Goal: Transaction & Acquisition: Purchase product/service

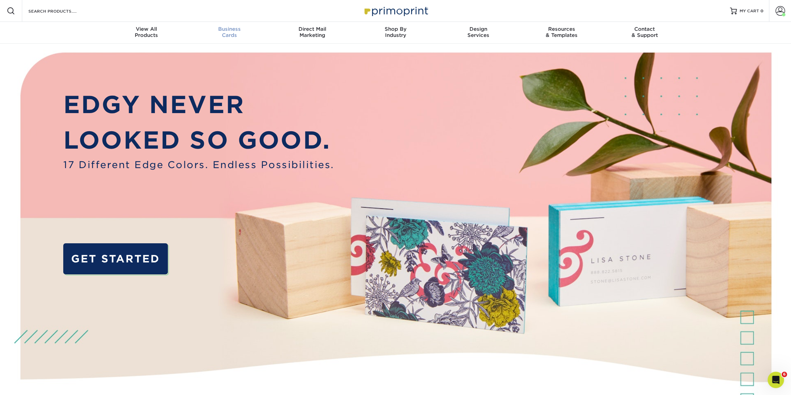
click at [234, 34] on div "Business Cards" at bounding box center [229, 32] width 83 height 12
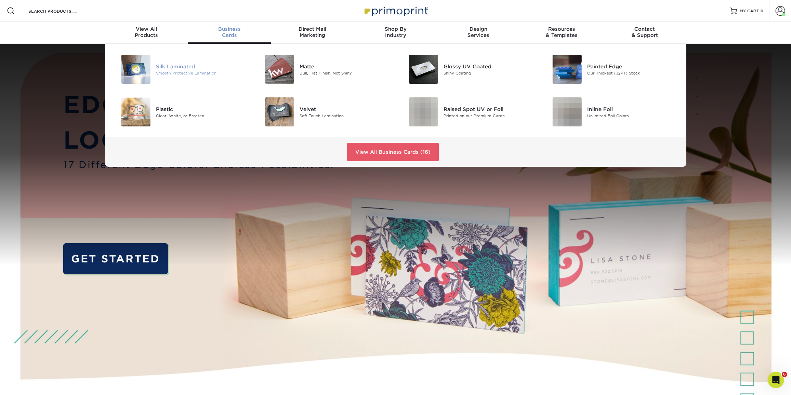
click at [177, 69] on div "Silk Laminated" at bounding box center [201, 67] width 91 height 8
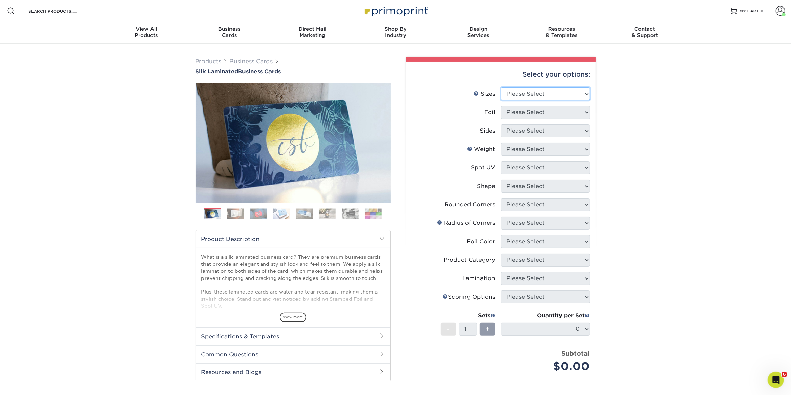
click at [556, 94] on select "Please Select 1.5" x 3.5" - Mini 1.75" x 3.5" - Mini 2" x 2" - Square 2" x 3" -…" at bounding box center [545, 94] width 89 height 13
select select "2.00x3.50"
click at [501, 88] on select "Please Select 1.5" x 3.5" - Mini 1.75" x 3.5" - Mini 2" x 2" - Square 2" x 3" -…" at bounding box center [545, 94] width 89 height 13
click at [553, 118] on select "Please Select Yes No" at bounding box center [545, 112] width 89 height 13
select select "0"
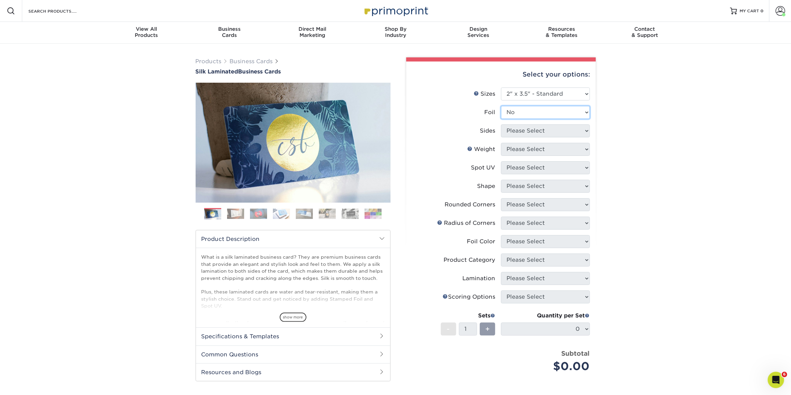
click at [501, 106] on select "Please Select Yes No" at bounding box center [545, 112] width 89 height 13
click at [548, 133] on select "Please Select Print Both Sides Print Front Only" at bounding box center [545, 130] width 89 height 13
select select "13abbda7-1d64-4f25-8bb2-c179b224825d"
click at [501, 124] on select "Please Select Print Both Sides Print Front Only" at bounding box center [545, 130] width 89 height 13
click at [544, 147] on select "Please Select 16PT" at bounding box center [545, 149] width 89 height 13
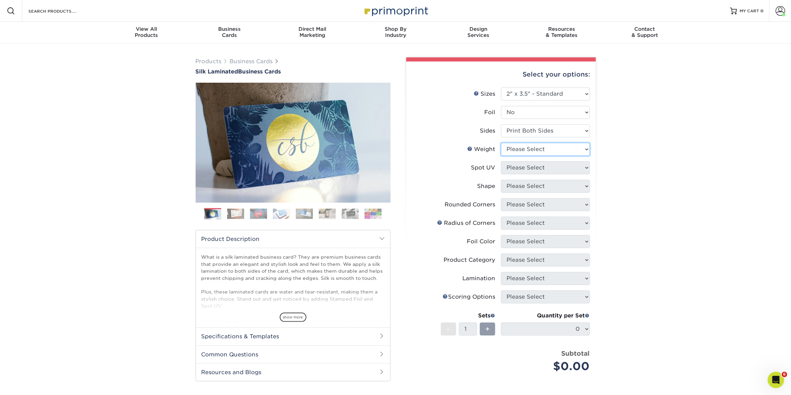
select select "16PT"
click at [501, 143] on select "Please Select 16PT" at bounding box center [545, 149] width 89 height 13
click at [538, 166] on select "Please Select No Spot UV Front and Back (Both Sides) Front Only Back Only" at bounding box center [545, 167] width 89 height 13
select select "0"
click at [501, 161] on select "Please Select No Spot UV Front and Back (Both Sides) Front Only Back Only" at bounding box center [545, 167] width 89 height 13
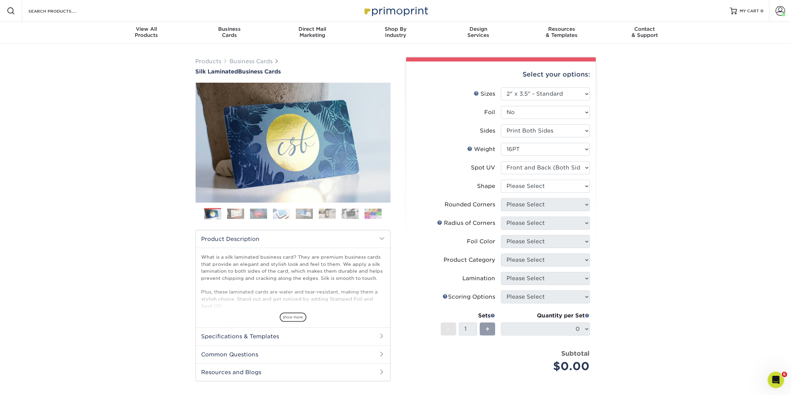
click at [524, 195] on li "Shape Please Select Standard" at bounding box center [501, 189] width 178 height 18
click at [526, 187] on select "Please Select Standard" at bounding box center [545, 186] width 89 height 13
select select "standard"
click at [501, 180] on select "Please Select Standard" at bounding box center [545, 186] width 89 height 13
click at [522, 207] on select "Please Select Yes - Round 2 Corners Yes - Round 4 Corners No" at bounding box center [545, 204] width 89 height 13
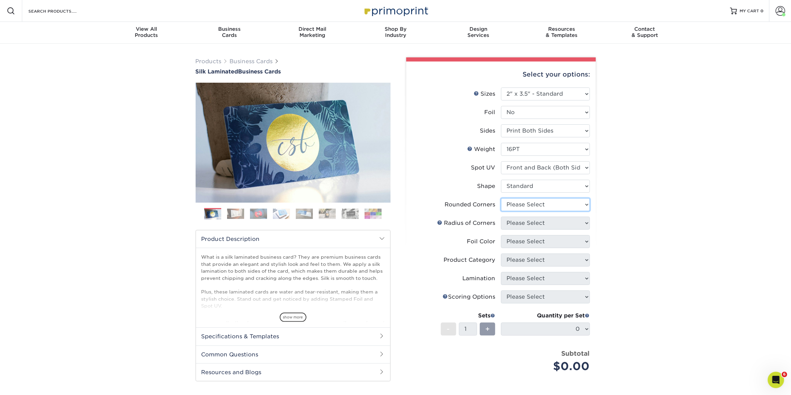
select select "0"
click at [501, 198] on select "Please Select Yes - Round 2 Corners Yes - Round 4 Corners No" at bounding box center [545, 204] width 89 height 13
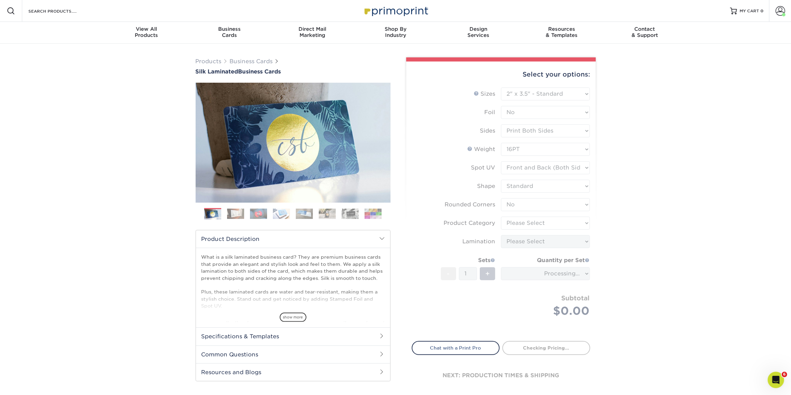
click at [517, 227] on form "Sizes Help Sizes Please Select 1.5" x 3.5" - Mini 1.75" x 3.5" - Mini 2" x 2" -…" at bounding box center [501, 211] width 178 height 246
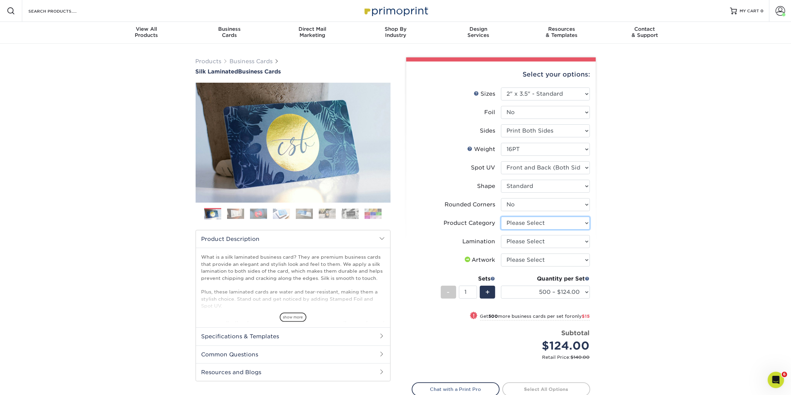
click at [518, 223] on select "Please Select Business Cards" at bounding box center [545, 223] width 89 height 13
select select "3b5148f1-0588-4f88-a218-97bcfdce65c1"
click at [501, 217] on select "Please Select Business Cards" at bounding box center [545, 223] width 89 height 13
drag, startPoint x: 518, startPoint y: 243, endPoint x: 518, endPoint y: 247, distance: 3.8
click at [518, 243] on select "Please Select Silk" at bounding box center [545, 241] width 89 height 13
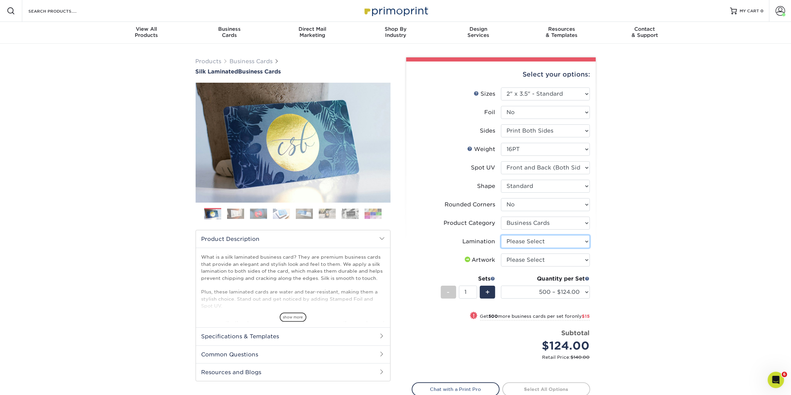
select select "ccacb42f-45f7-42d3-bbd3-7c8421cf37f0"
click at [501, 235] on select "Please Select Silk" at bounding box center [545, 241] width 89 height 13
click at [517, 260] on select "Please Select I will upload files I need a design - $100" at bounding box center [545, 260] width 89 height 13
select select "upload"
click at [501, 254] on select "Please Select I will upload files I need a design - $100" at bounding box center [545, 260] width 89 height 13
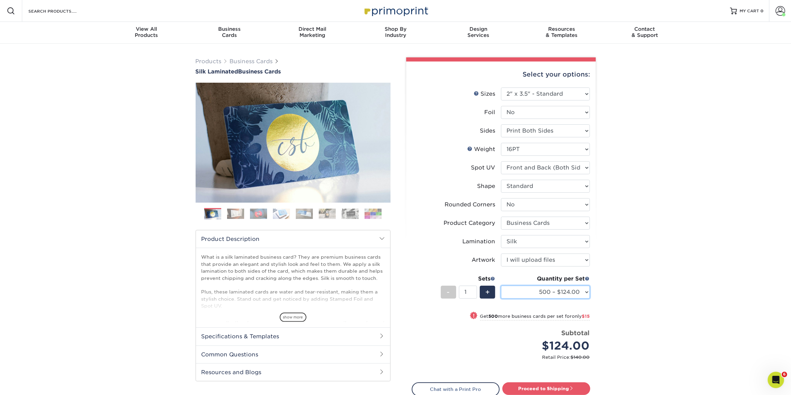
drag, startPoint x: 528, startPoint y: 292, endPoint x: 529, endPoint y: 298, distance: 6.3
click at [527, 292] on select "500 – $124.00 1000 – $139.00 2500 – $341.00 5000 – $571.00 10000 – $1028.00" at bounding box center [545, 292] width 89 height 13
select select "1000 – $139.00"
click at [501, 286] on select "500 – $124.00 1000 – $139.00 2500 – $341.00 5000 – $571.00 10000 – $1028.00" at bounding box center [545, 292] width 89 height 13
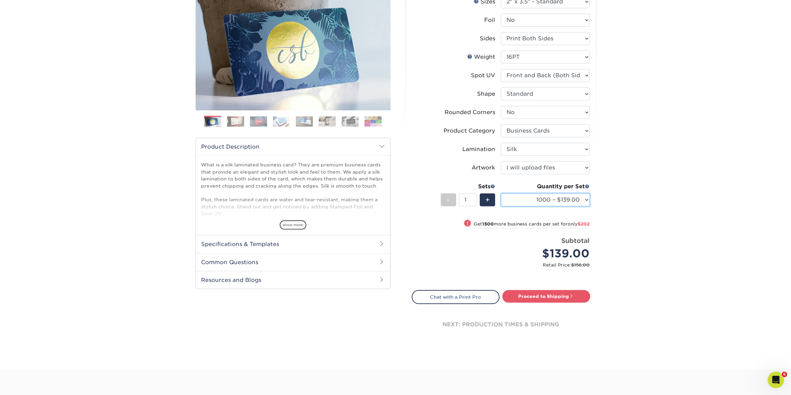
scroll to position [186, 0]
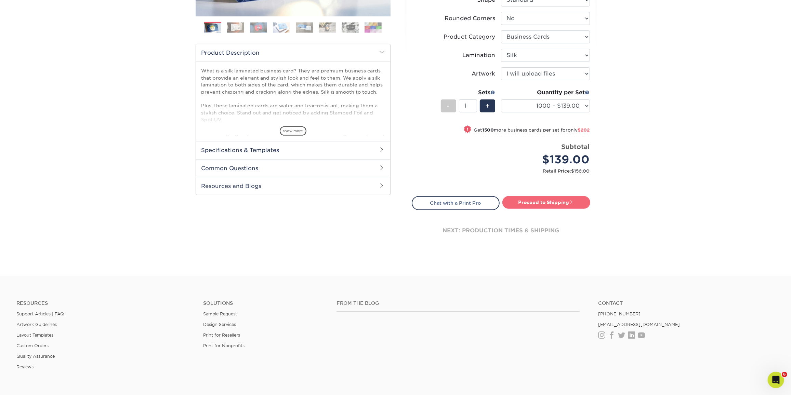
click at [546, 206] on link "Proceed to Shipping" at bounding box center [546, 202] width 88 height 12
type input "Set 1"
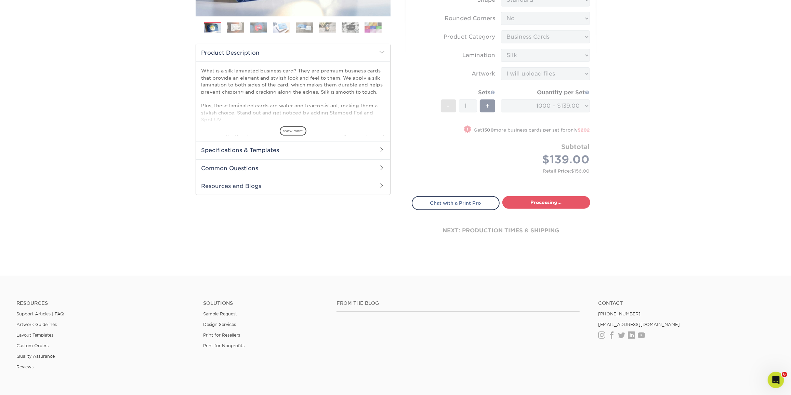
select select "cb454609-49fa-4780-9579-c9522ab991d3"
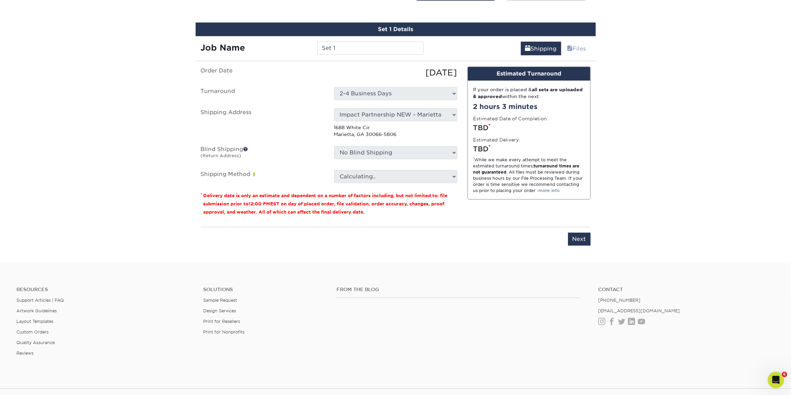
scroll to position [401, 0]
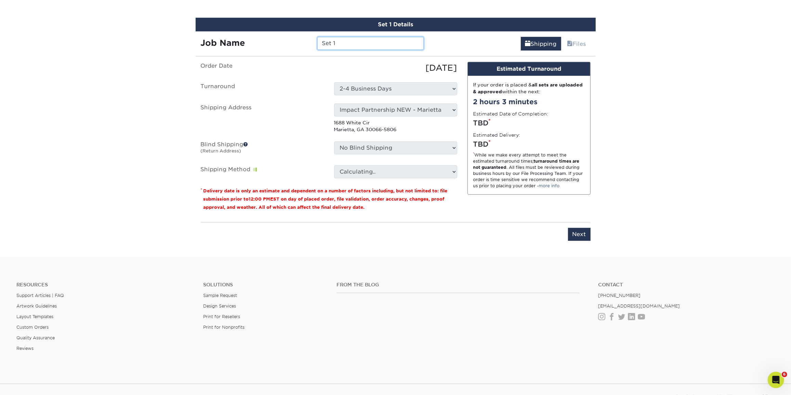
click at [354, 43] on input "Set 1" at bounding box center [370, 43] width 106 height 13
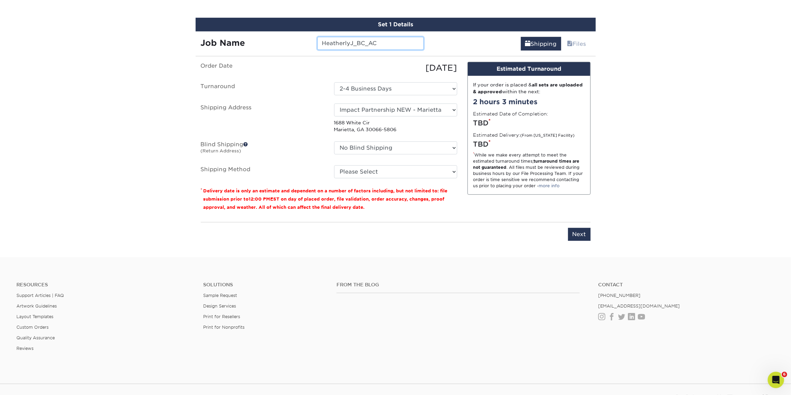
type input "HeatherlyJ_BC_AC"
click at [391, 106] on select "Select One Andrew Hansen - Palm Spring, Suite 3 John McNamara - 7350 W. College…" at bounding box center [395, 110] width 123 height 13
select select "262197"
click at [416, 174] on select "Please Select Ground Shipping (+$8.96) 3 Day Shipping Service (+$16.58) 2 Day A…" at bounding box center [395, 171] width 123 height 13
select select "03"
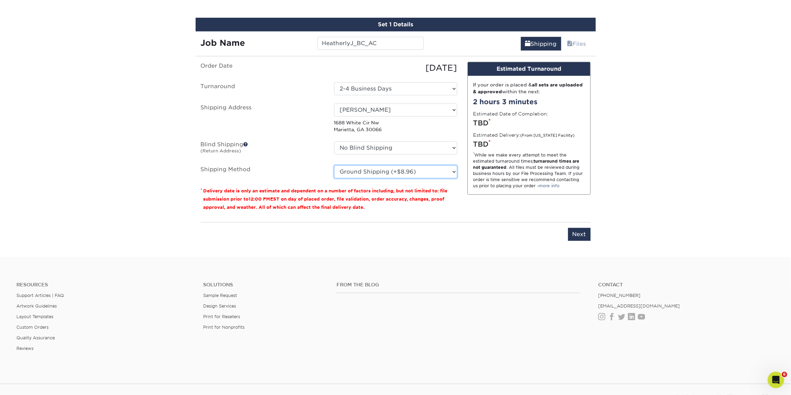
click at [334, 165] on select "Please Select Ground Shipping (+$8.96) 3 Day Shipping Service (+$16.58) 2 Day A…" at bounding box center [395, 171] width 123 height 13
click at [572, 234] on input "Next" at bounding box center [579, 234] width 23 height 13
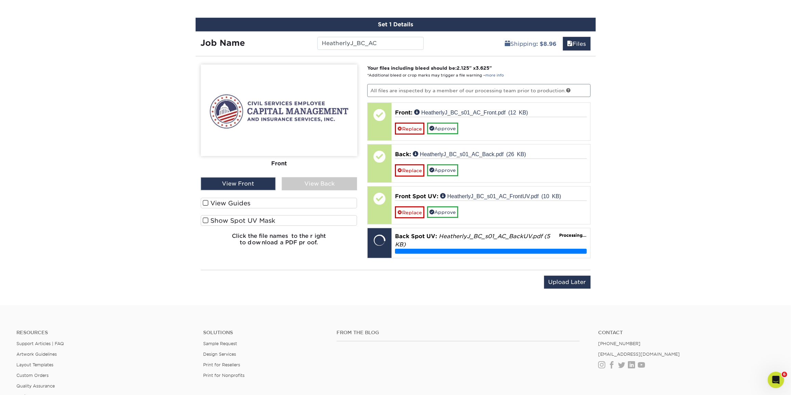
click at [328, 179] on div "View Back" at bounding box center [319, 183] width 75 height 13
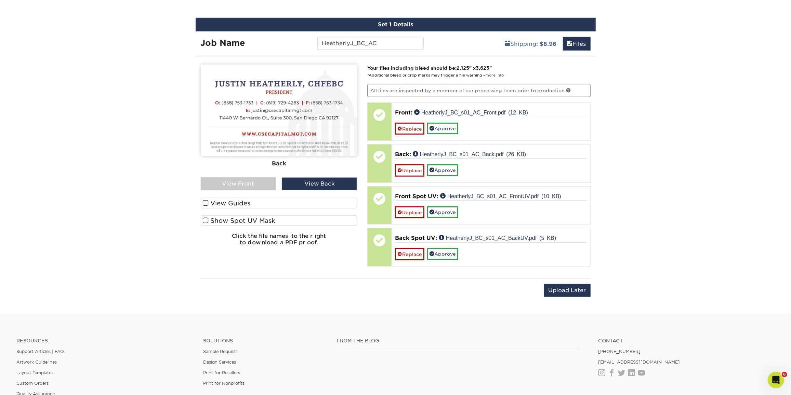
click at [226, 185] on div "View Front" at bounding box center [238, 183] width 75 height 13
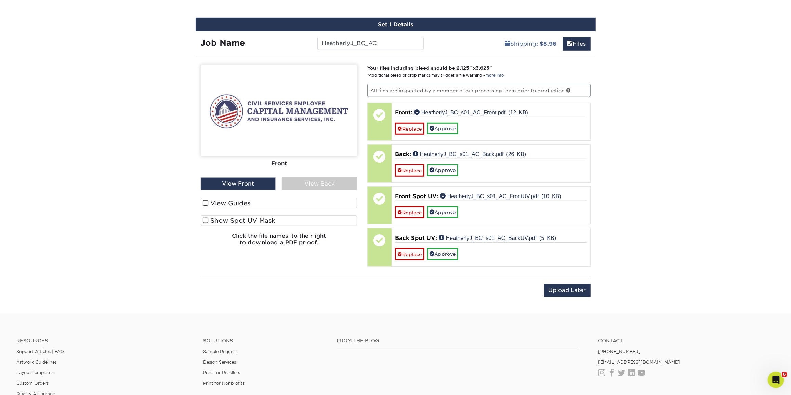
click at [348, 180] on div "View Back" at bounding box center [319, 183] width 75 height 13
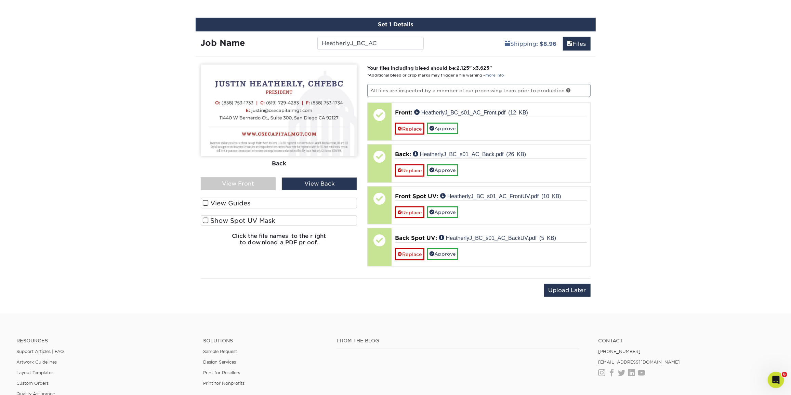
click at [279, 217] on label "Show Spot UV Mask" at bounding box center [279, 220] width 157 height 11
click at [0, 0] on input "Show Spot UV Mask" at bounding box center [0, 0] width 0 height 0
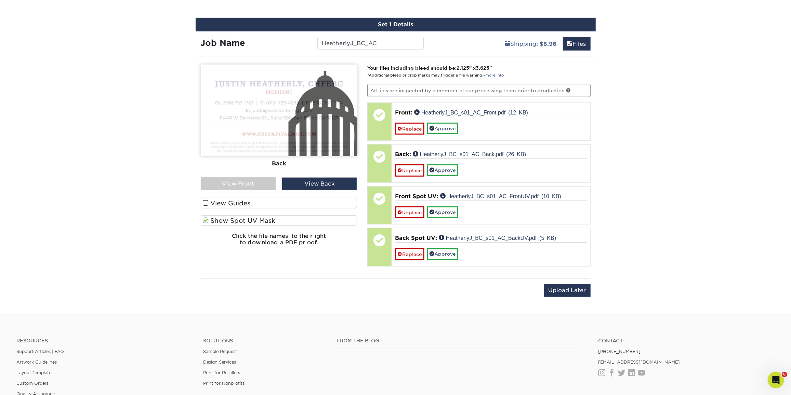
click at [278, 220] on label "Show Spot UV Mask" at bounding box center [279, 220] width 157 height 11
click at [0, 0] on input "Show Spot UV Mask" at bounding box center [0, 0] width 0 height 0
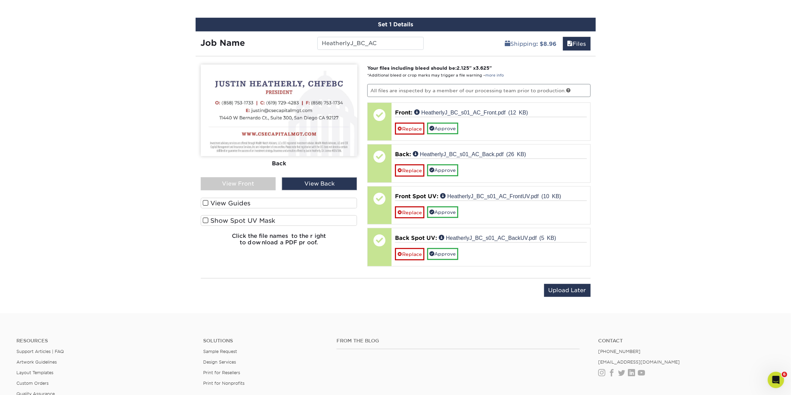
drag, startPoint x: 406, startPoint y: 167, endPoint x: 417, endPoint y: 312, distance: 145.8
click at [406, 167] on link "Replace" at bounding box center [409, 170] width 29 height 12
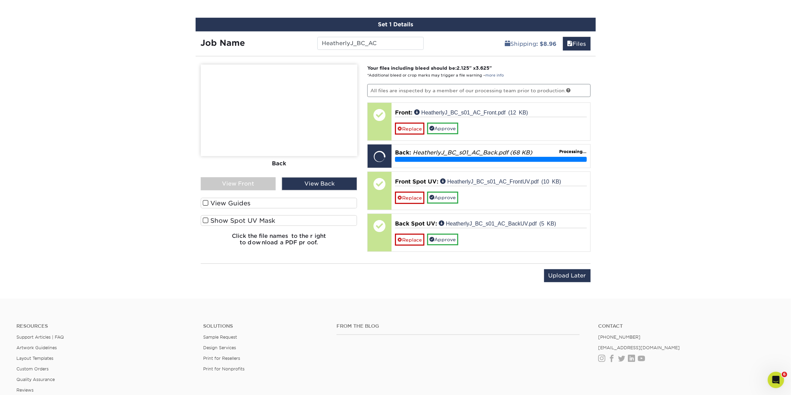
drag, startPoint x: 195, startPoint y: 185, endPoint x: 234, endPoint y: 184, distance: 39.0
click at [210, 184] on div "Set 1 Details Job Name HeatherlyJ_BC_AC Shipping : $8.96 Files You've choosen m…" at bounding box center [395, 154] width 410 height 273
click at [235, 184] on div "View Front" at bounding box center [238, 183] width 75 height 13
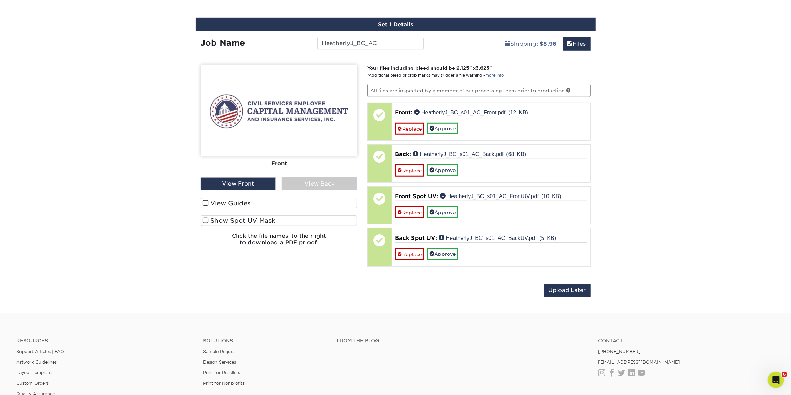
click at [293, 181] on div "View Back" at bounding box center [319, 183] width 75 height 13
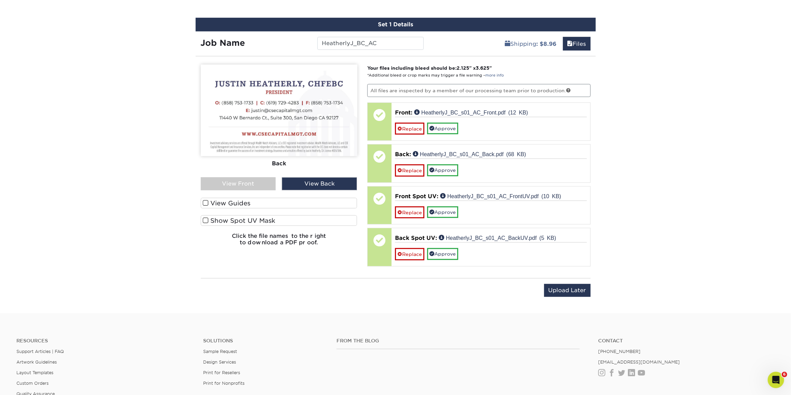
click at [281, 224] on div "Show Spot UV Mask" at bounding box center [279, 222] width 157 height 14
click at [282, 221] on label "Show Spot UV Mask" at bounding box center [279, 220] width 157 height 11
click at [0, 0] on input "Show Spot UV Mask" at bounding box center [0, 0] width 0 height 0
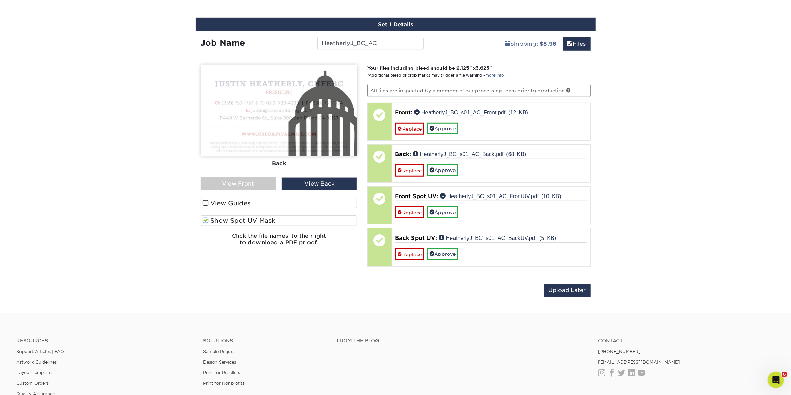
click at [290, 219] on label "Show Spot UV Mask" at bounding box center [279, 220] width 157 height 11
click at [0, 0] on input "Show Spot UV Mask" at bounding box center [0, 0] width 0 height 0
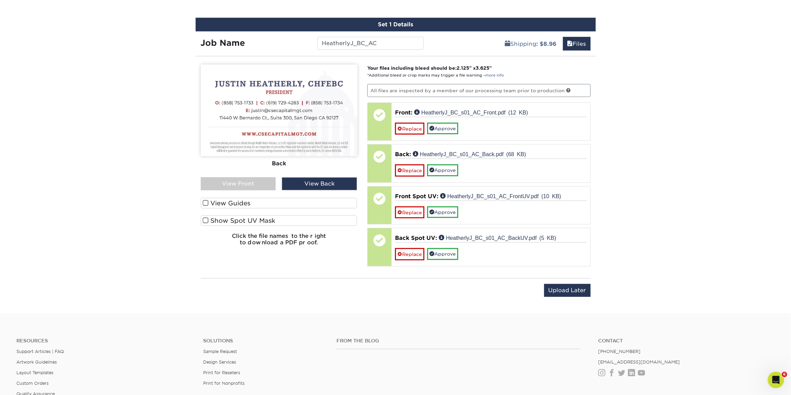
click at [290, 219] on label "Show Spot UV Mask" at bounding box center [279, 220] width 157 height 11
click at [0, 0] on input "Show Spot UV Mask" at bounding box center [0, 0] width 0 height 0
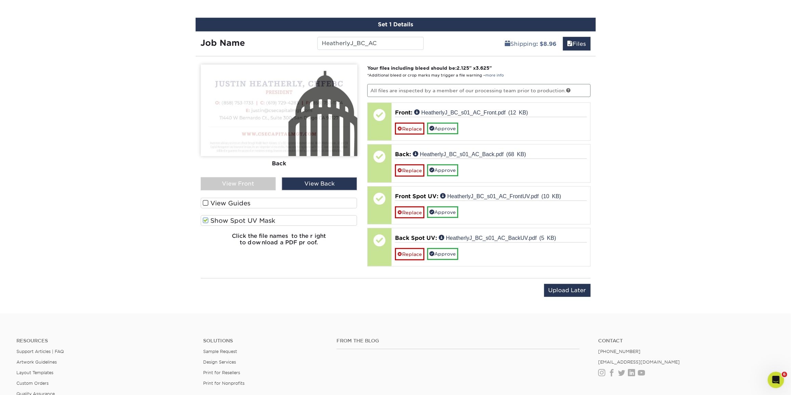
click at [290, 219] on label "Show Spot UV Mask" at bounding box center [279, 220] width 157 height 11
click at [0, 0] on input "Show Spot UV Mask" at bounding box center [0, 0] width 0 height 0
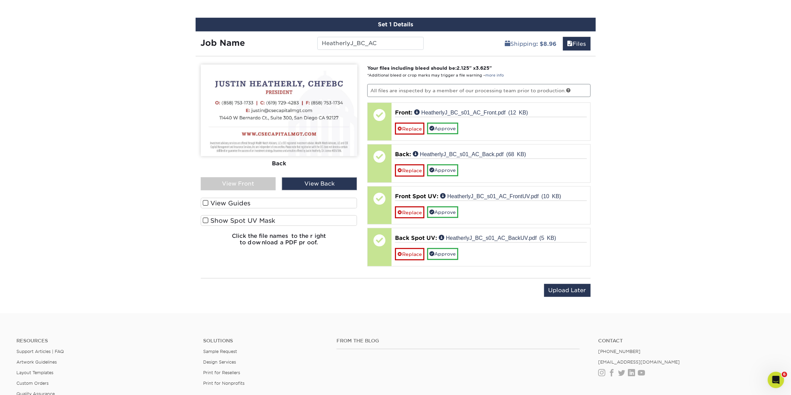
click at [290, 219] on label "Show Spot UV Mask" at bounding box center [279, 220] width 157 height 11
click at [0, 0] on input "Show Spot UV Mask" at bounding box center [0, 0] width 0 height 0
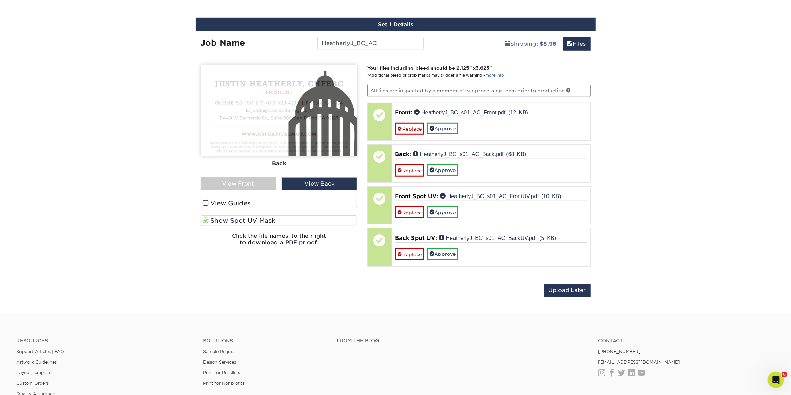
click at [290, 219] on label "Show Spot UV Mask" at bounding box center [279, 220] width 157 height 11
click at [0, 0] on input "Show Spot UV Mask" at bounding box center [0, 0] width 0 height 0
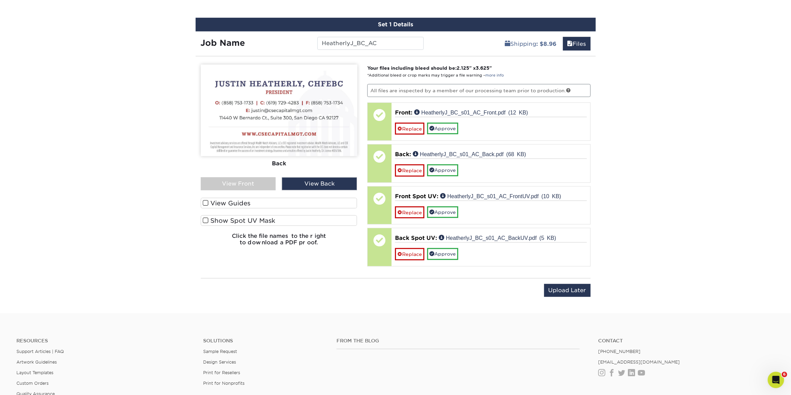
click at [263, 178] on div "View Front" at bounding box center [238, 183] width 75 height 13
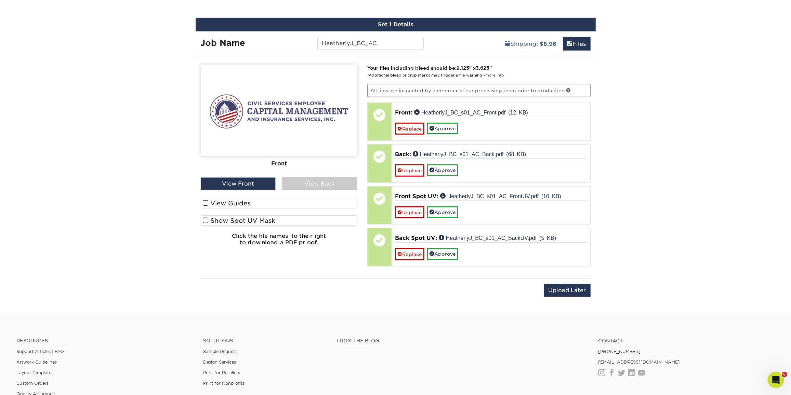
click at [250, 215] on label "Show Spot UV Mask" at bounding box center [279, 220] width 157 height 11
click at [0, 0] on input "Show Spot UV Mask" at bounding box center [0, 0] width 0 height 0
click at [250, 215] on label "Show Spot UV Mask" at bounding box center [279, 220] width 157 height 11
click at [0, 0] on input "Show Spot UV Mask" at bounding box center [0, 0] width 0 height 0
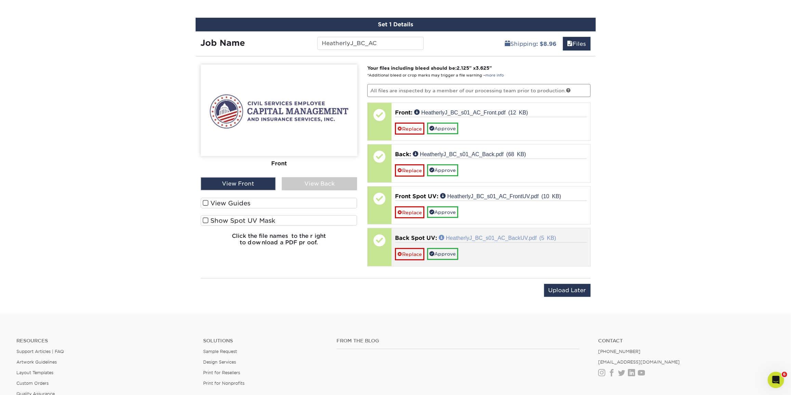
drag, startPoint x: 624, startPoint y: 187, endPoint x: 499, endPoint y: 234, distance: 133.4
drag, startPoint x: 743, startPoint y: 226, endPoint x: 733, endPoint y: 230, distance: 10.5
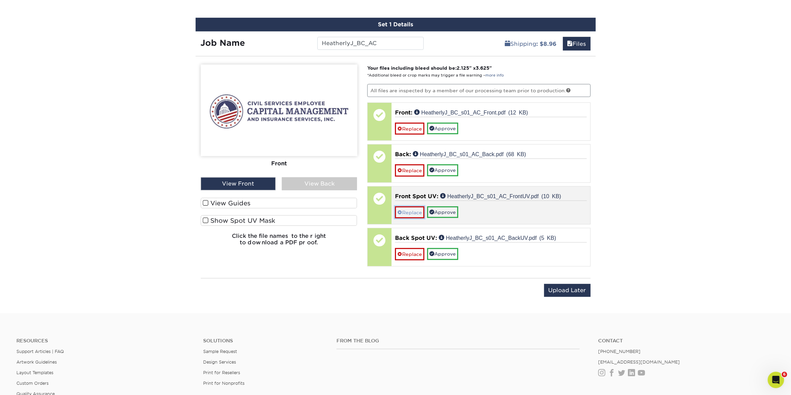
click at [410, 207] on link "Replace" at bounding box center [409, 213] width 29 height 12
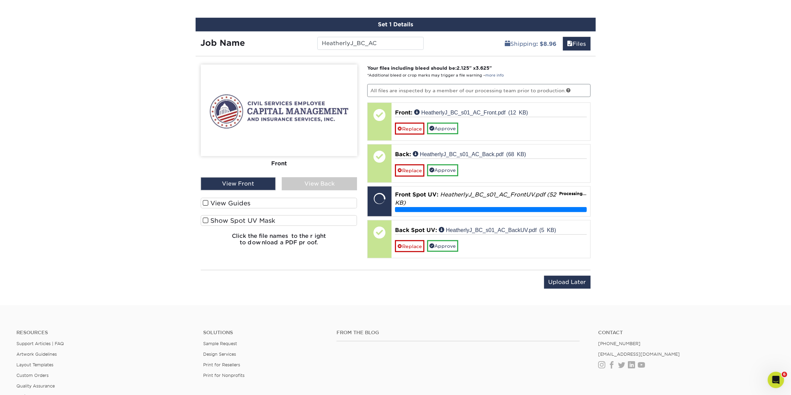
click at [297, 177] on div "View Back" at bounding box center [319, 183] width 75 height 13
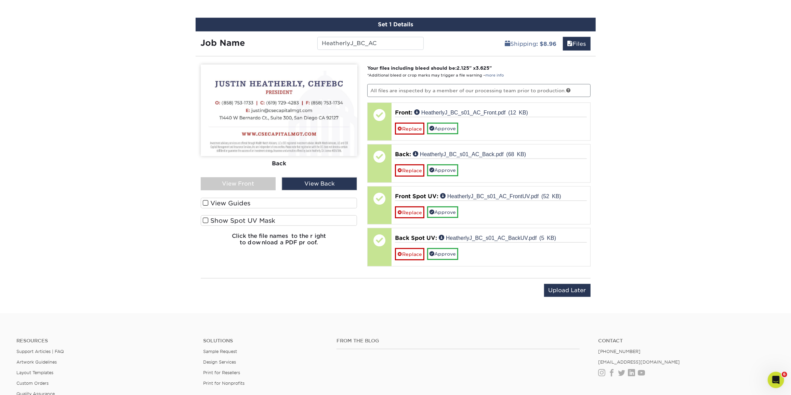
click at [248, 215] on label "Show Spot UV Mask" at bounding box center [279, 220] width 157 height 11
click at [0, 0] on input "Show Spot UV Mask" at bounding box center [0, 0] width 0 height 0
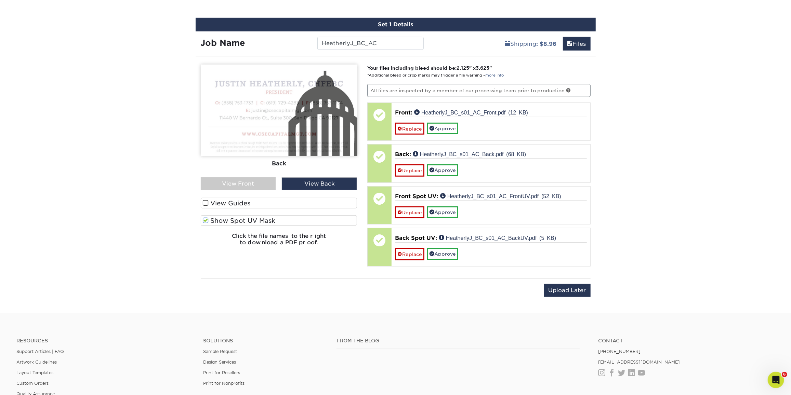
drag, startPoint x: 341, startPoint y: 316, endPoint x: 302, endPoint y: 201, distance: 121.4
click at [283, 220] on label "Show Spot UV Mask" at bounding box center [279, 220] width 157 height 11
click at [0, 0] on input "Show Spot UV Mask" at bounding box center [0, 0] width 0 height 0
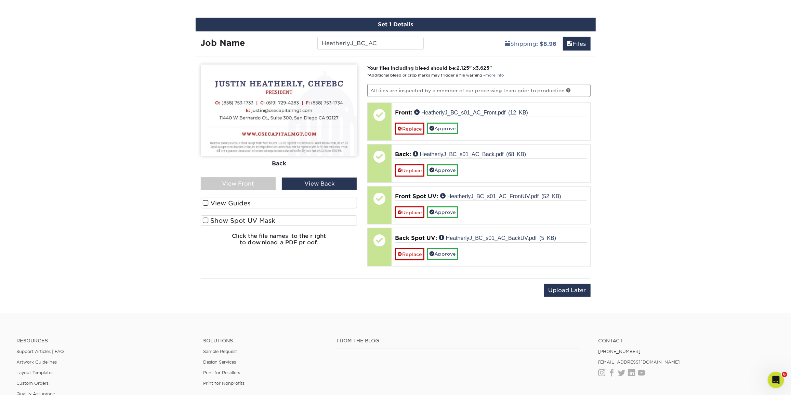
click at [283, 220] on label "Show Spot UV Mask" at bounding box center [279, 220] width 157 height 11
click at [0, 0] on input "Show Spot UV Mask" at bounding box center [0, 0] width 0 height 0
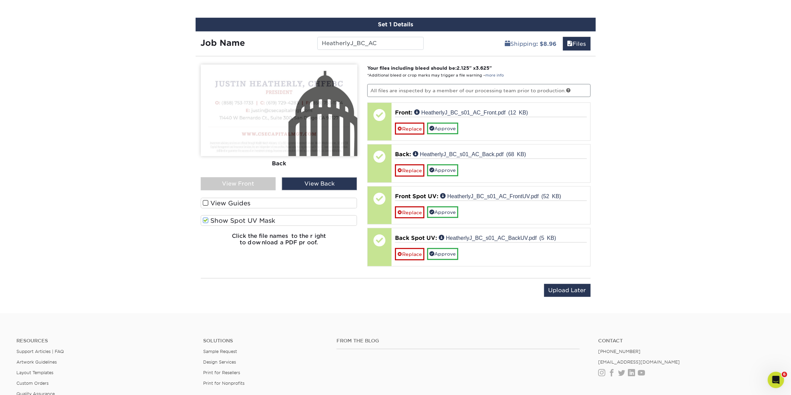
click at [283, 220] on label "Show Spot UV Mask" at bounding box center [279, 220] width 157 height 11
click at [0, 0] on input "Show Spot UV Mask" at bounding box center [0, 0] width 0 height 0
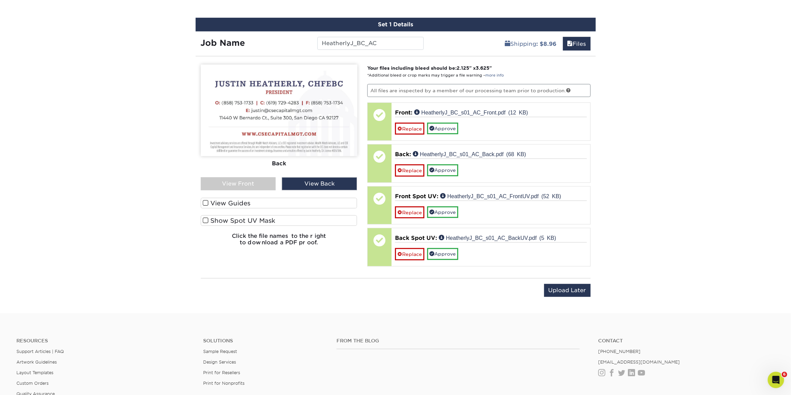
click at [283, 220] on label "Show Spot UV Mask" at bounding box center [279, 220] width 157 height 11
click at [0, 0] on input "Show Spot UV Mask" at bounding box center [0, 0] width 0 height 0
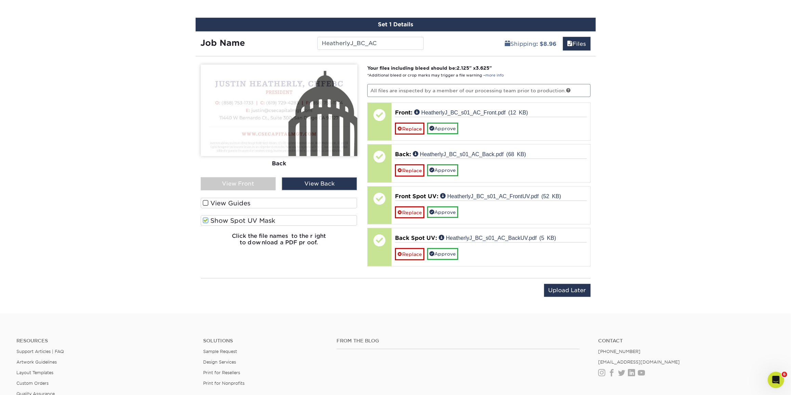
click at [283, 220] on label "Show Spot UV Mask" at bounding box center [279, 220] width 157 height 11
click at [0, 0] on input "Show Spot UV Mask" at bounding box center [0, 0] width 0 height 0
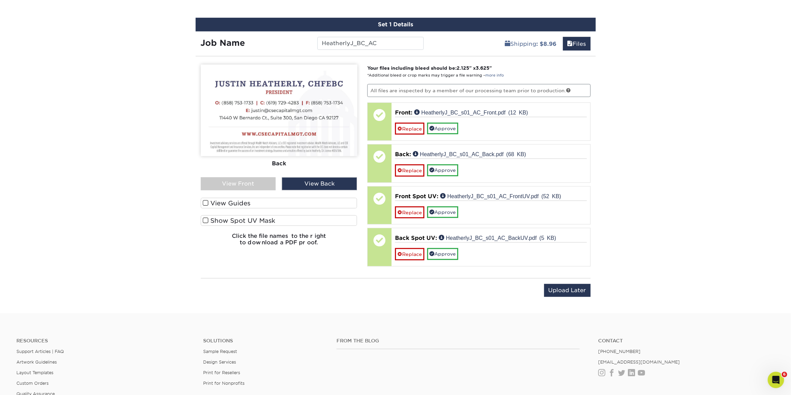
click at [272, 183] on div "View Front" at bounding box center [238, 183] width 75 height 13
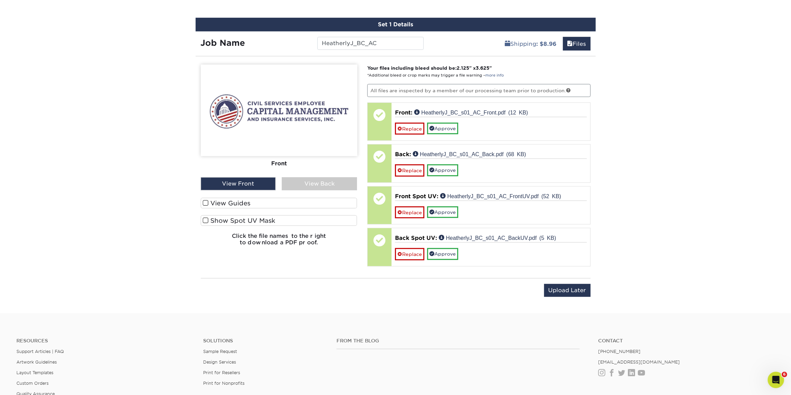
click at [265, 219] on label "Show Spot UV Mask" at bounding box center [279, 220] width 157 height 11
click at [0, 0] on input "Show Spot UV Mask" at bounding box center [0, 0] width 0 height 0
click at [265, 219] on label "Show Spot UV Mask" at bounding box center [279, 220] width 157 height 11
click at [0, 0] on input "Show Spot UV Mask" at bounding box center [0, 0] width 0 height 0
click at [265, 219] on label "Show Spot UV Mask" at bounding box center [279, 220] width 157 height 11
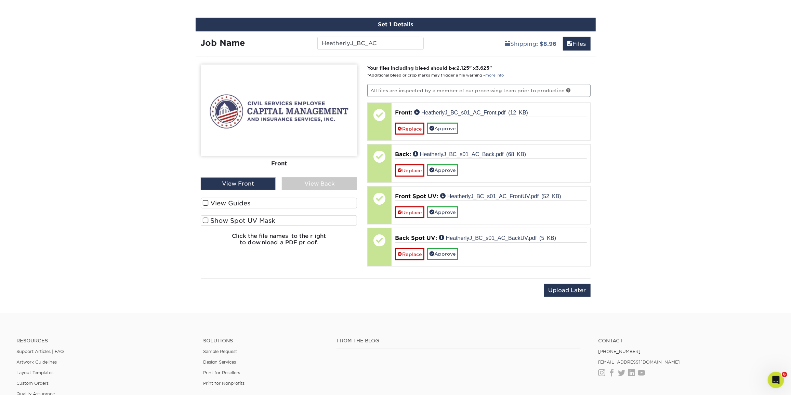
click at [0, 0] on input "Show Spot UV Mask" at bounding box center [0, 0] width 0 height 0
click at [448, 125] on link "Approve" at bounding box center [442, 129] width 31 height 12
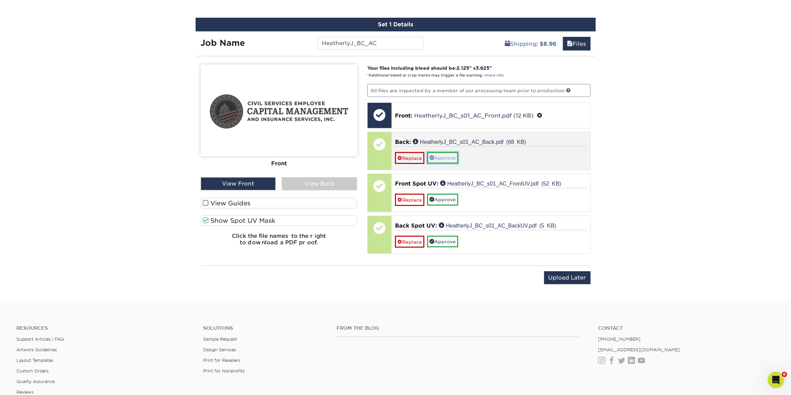
click at [444, 155] on link "Approve" at bounding box center [442, 158] width 31 height 12
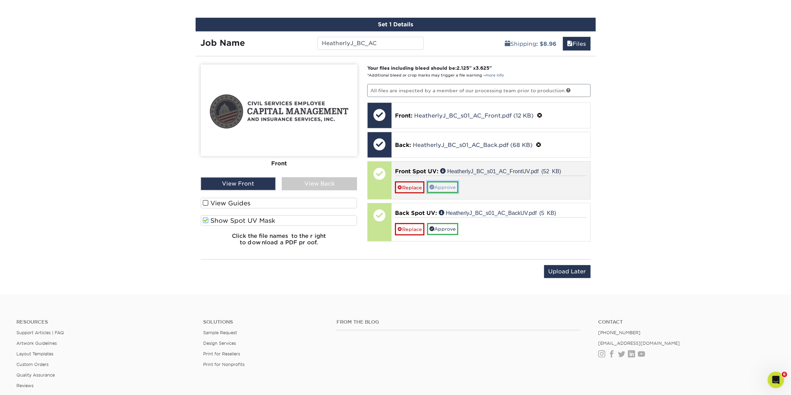
click at [447, 187] on link "Approve" at bounding box center [442, 188] width 31 height 12
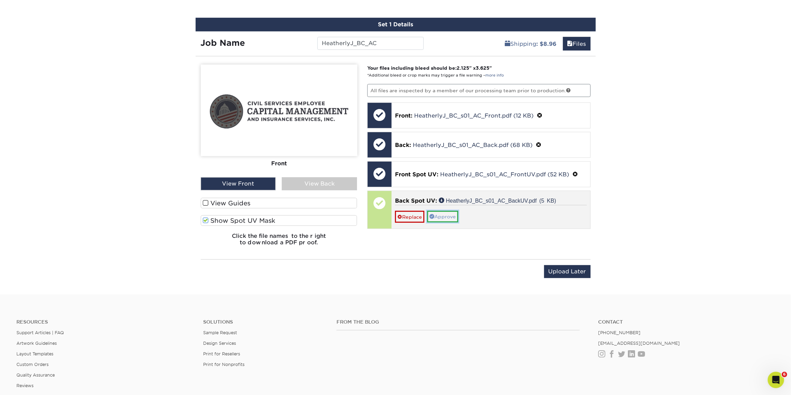
click at [451, 214] on link "Approve" at bounding box center [442, 217] width 31 height 12
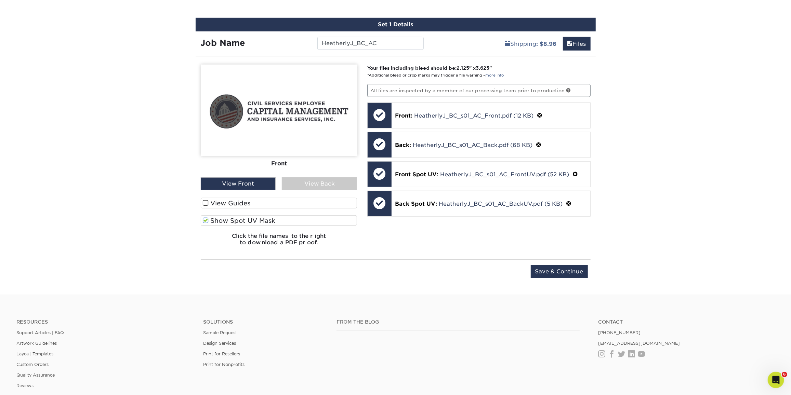
click at [376, 226] on div "Your files including bleed should be: 2.125 " x 3.625 " *Additional bleed or cr…" at bounding box center [479, 158] width 234 height 187
click at [538, 267] on input "Save & Continue" at bounding box center [559, 271] width 57 height 13
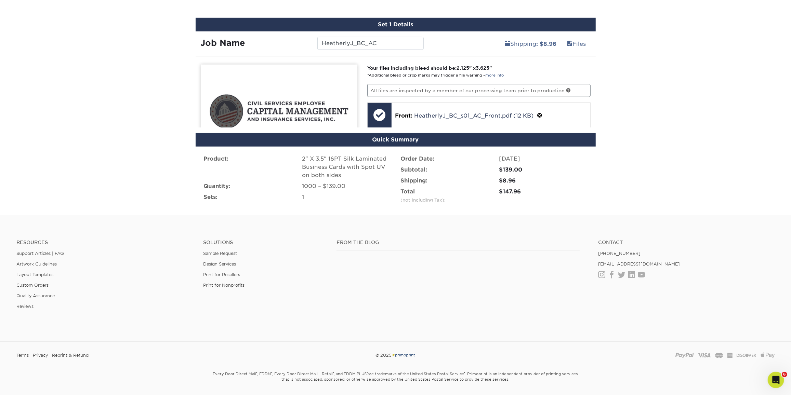
scroll to position [385, 0]
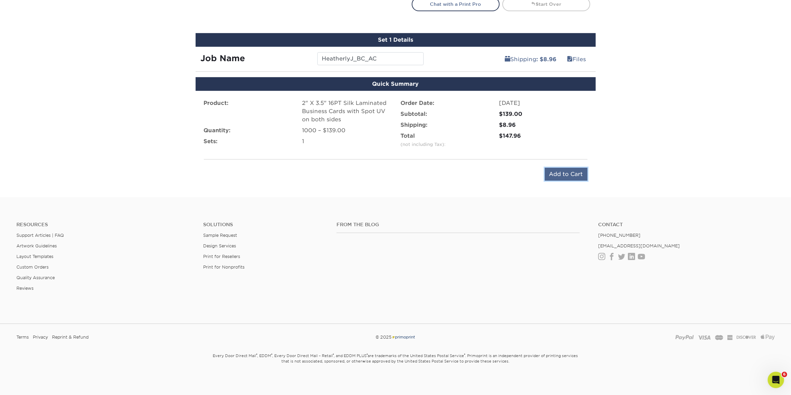
click at [564, 173] on input "Add to Cart" at bounding box center [566, 174] width 43 height 13
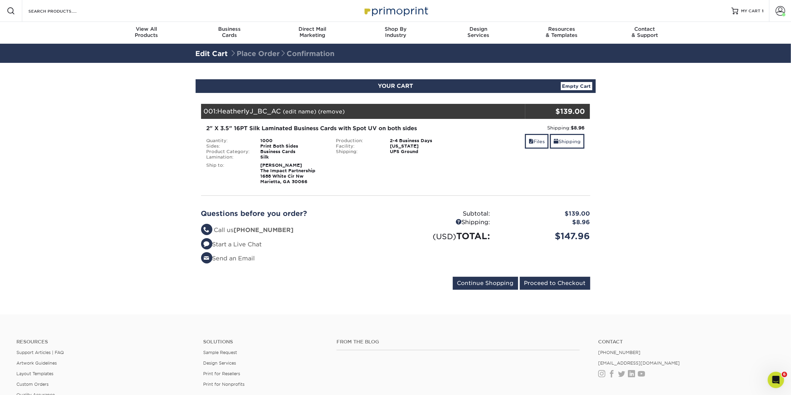
click at [674, 159] on section "YOUR CART Empty Cart Your Cart is Empty View Account Active Orders Order Histor…" at bounding box center [395, 189] width 791 height 252
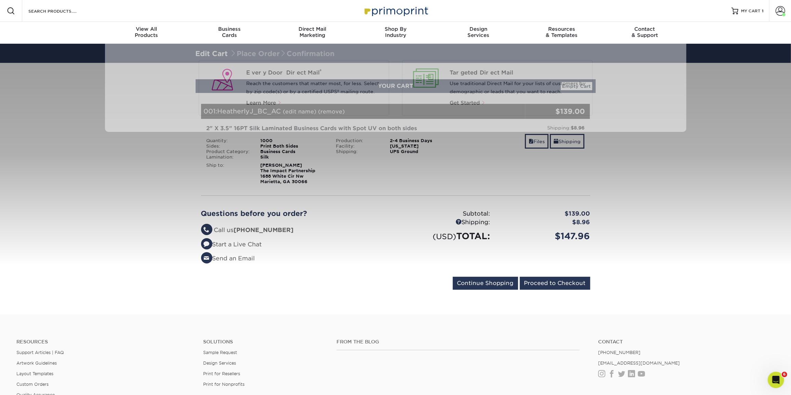
click at [134, 176] on div at bounding box center [395, 155] width 791 height 222
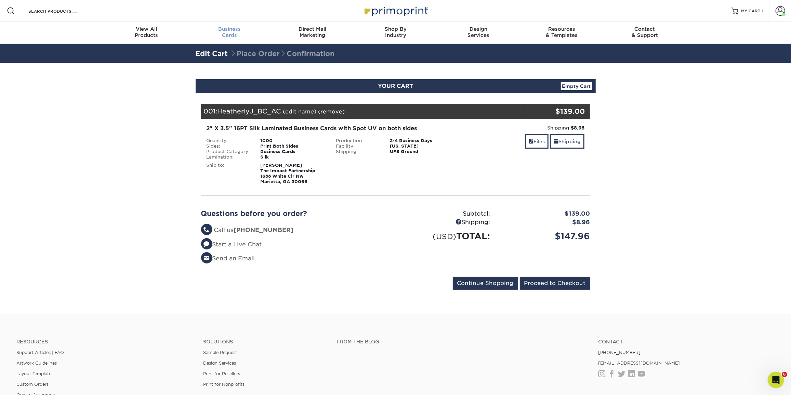
click at [229, 26] on span "Business" at bounding box center [229, 29] width 83 height 6
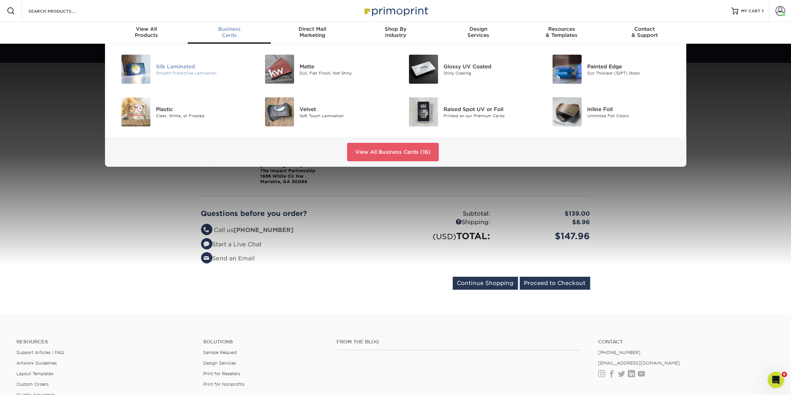
click at [175, 67] on div "Silk Laminated" at bounding box center [201, 67] width 91 height 8
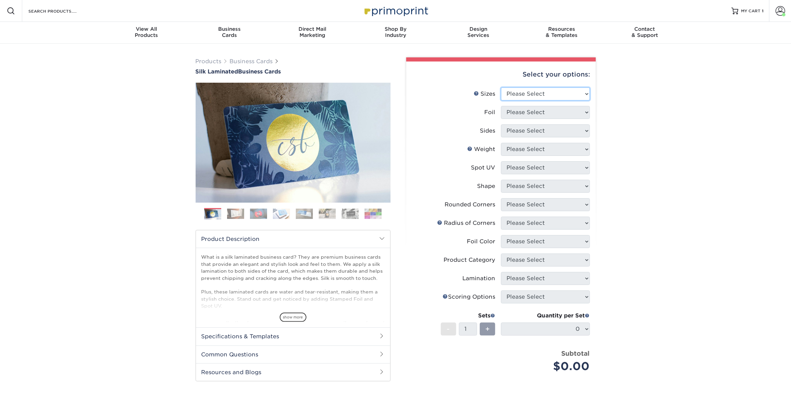
click at [520, 93] on select "Please Select 1.5" x 3.5" - Mini 1.75" x 3.5" - Mini 2" x 2" - Square 2" x 3" -…" at bounding box center [545, 94] width 89 height 13
select select "2.00x3.50"
click at [501, 88] on select "Please Select 1.5" x 3.5" - Mini 1.75" x 3.5" - Mini 2" x 2" - Square 2" x 3" -…" at bounding box center [545, 94] width 89 height 13
click at [530, 106] on select "Please Select Yes No" at bounding box center [545, 112] width 89 height 13
select select "0"
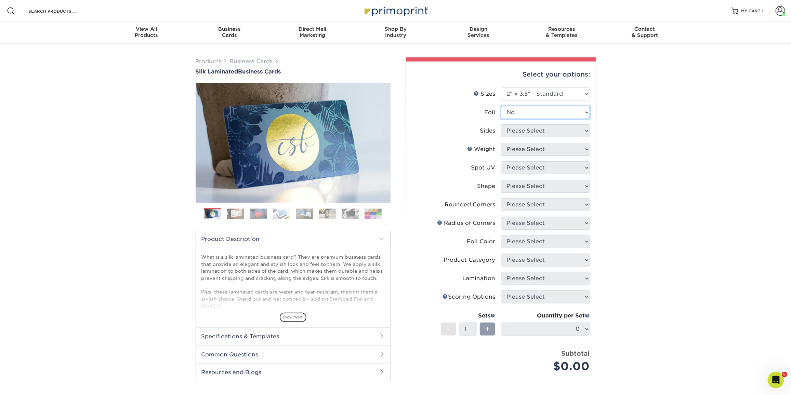
click at [501, 106] on select "Please Select Yes No" at bounding box center [545, 112] width 89 height 13
drag, startPoint x: 533, startPoint y: 132, endPoint x: 533, endPoint y: 136, distance: 4.4
click at [533, 132] on select "Please Select Print Both Sides Print Front Only" at bounding box center [545, 130] width 89 height 13
select select "13abbda7-1d64-4f25-8bb2-c179b224825d"
click at [501, 124] on select "Please Select Print Both Sides Print Front Only" at bounding box center [545, 130] width 89 height 13
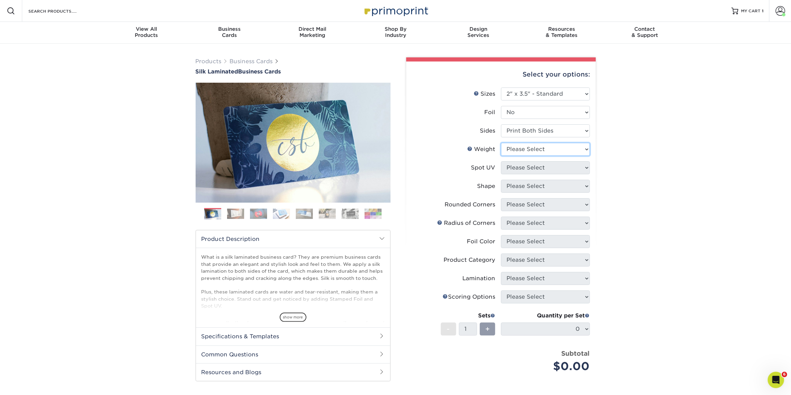
drag, startPoint x: 532, startPoint y: 149, endPoint x: 532, endPoint y: 154, distance: 4.8
click at [532, 149] on select "Please Select 16PT" at bounding box center [545, 149] width 89 height 13
select select "16PT"
click at [501, 143] on select "Please Select 16PT" at bounding box center [545, 149] width 89 height 13
click at [532, 170] on select "Please Select No Spot UV Front and Back (Both Sides) Front Only Back Only" at bounding box center [545, 167] width 89 height 13
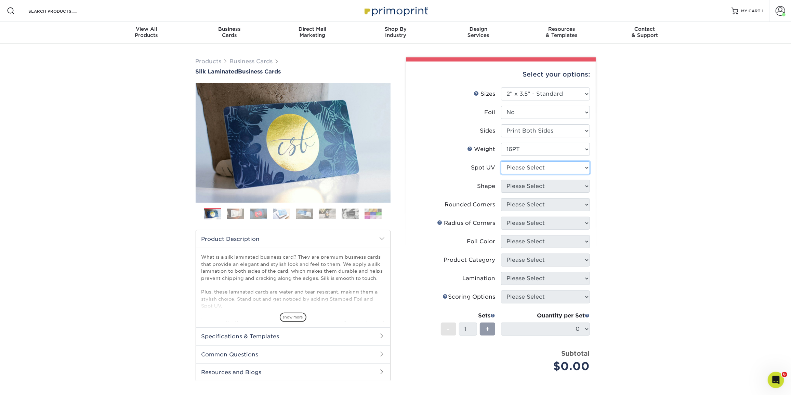
select select "0"
click at [501, 161] on select "Please Select No Spot UV Front and Back (Both Sides) Front Only Back Only" at bounding box center [545, 167] width 89 height 13
click at [526, 187] on select "Please Select Standard" at bounding box center [545, 186] width 89 height 13
select select "standard"
click at [501, 180] on select "Please Select Standard" at bounding box center [545, 186] width 89 height 13
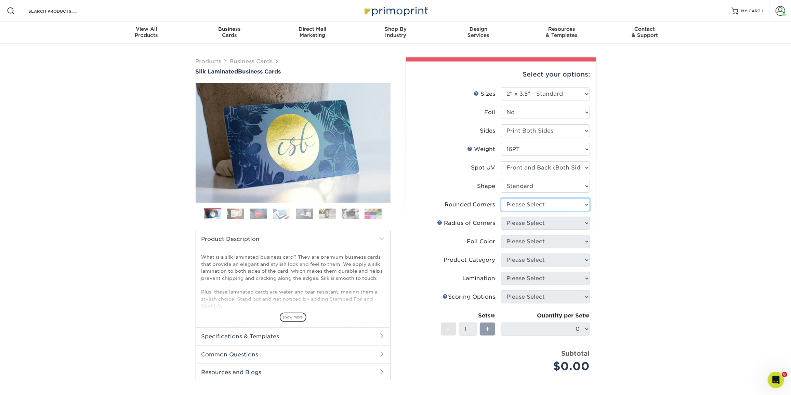
click at [524, 209] on select "Please Select Yes - Round 2 Corners Yes - Round 4 Corners No" at bounding box center [545, 204] width 89 height 13
select select "0"
click at [501, 198] on select "Please Select Yes - Round 2 Corners Yes - Round 4 Corners No" at bounding box center [545, 204] width 89 height 13
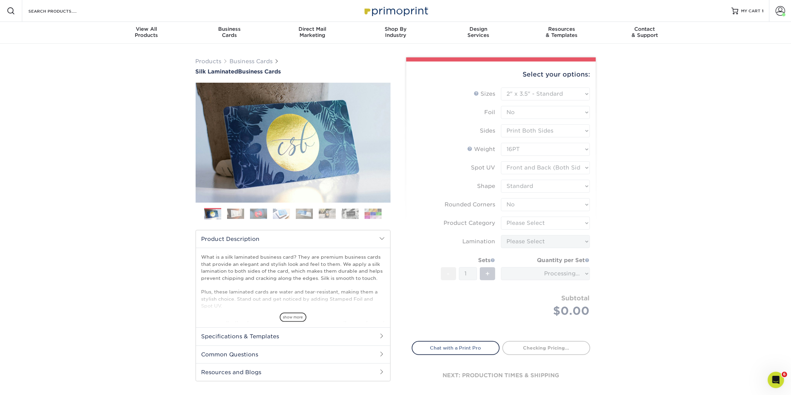
click at [523, 228] on form "Sizes Help Sizes Please Select 1.5" x 3.5" - Mini 1.75" x 3.5" - Mini 2" x 2" -…" at bounding box center [501, 211] width 178 height 246
click at [693, 261] on div "Products Business Cards Silk Laminated Business Cards Previous Next" at bounding box center [395, 232] width 791 height 377
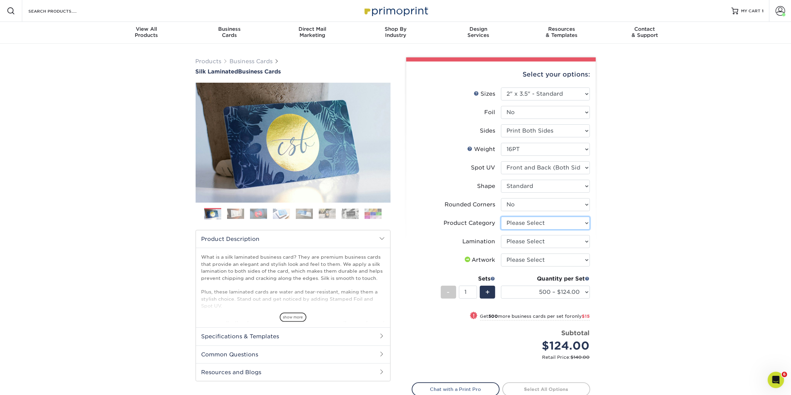
click at [561, 218] on select "Please Select Business Cards" at bounding box center [545, 223] width 89 height 13
select select "3b5148f1-0588-4f88-a218-97bcfdce65c1"
click at [501, 217] on select "Please Select Business Cards" at bounding box center [545, 223] width 89 height 13
drag, startPoint x: 554, startPoint y: 241, endPoint x: 554, endPoint y: 247, distance: 5.8
click at [554, 241] on select "Please Select Silk" at bounding box center [545, 241] width 89 height 13
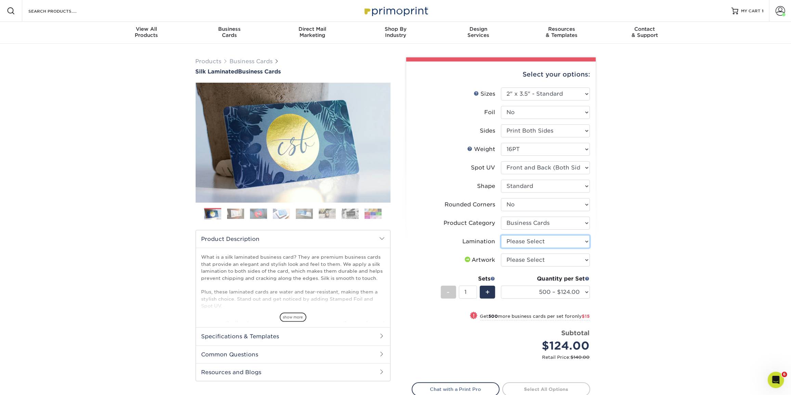
select select "ccacb42f-45f7-42d3-bbd3-7c8421cf37f0"
click at [501, 235] on select "Please Select Silk" at bounding box center [545, 241] width 89 height 13
click at [548, 262] on select "Please Select I will upload files I need a design - $100" at bounding box center [545, 260] width 89 height 13
select select "upload"
click at [501, 254] on select "Please Select I will upload files I need a design - $100" at bounding box center [545, 260] width 89 height 13
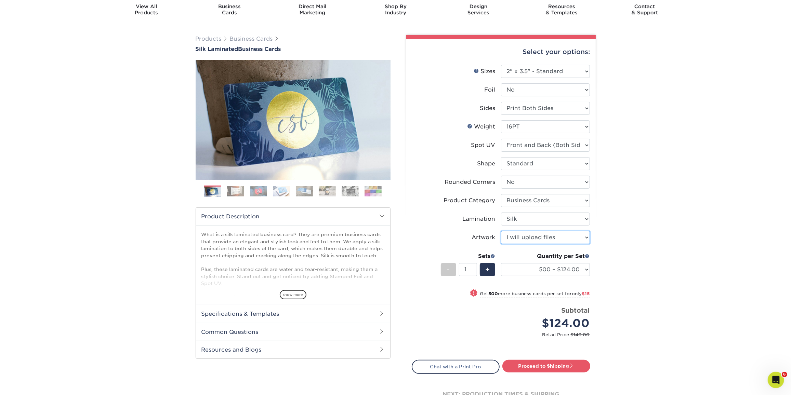
scroll to position [124, 0]
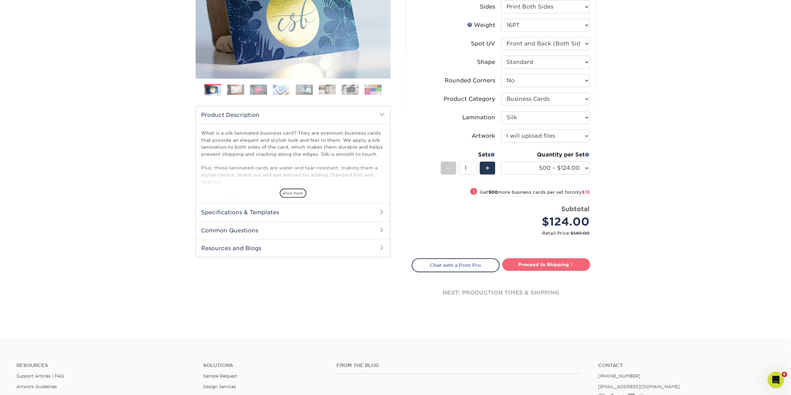
click at [538, 267] on link "Proceed to Shipping" at bounding box center [546, 264] width 88 height 12
type input "Set 1"
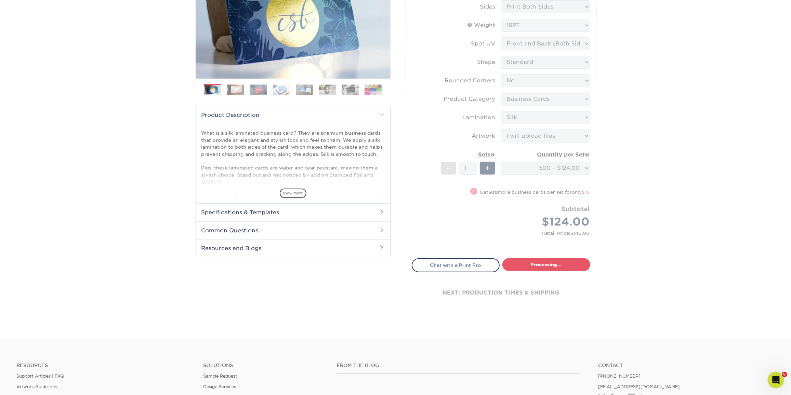
select select "a02e7c76-bdf4-4cc9-8b1d-1aa03151ab1e"
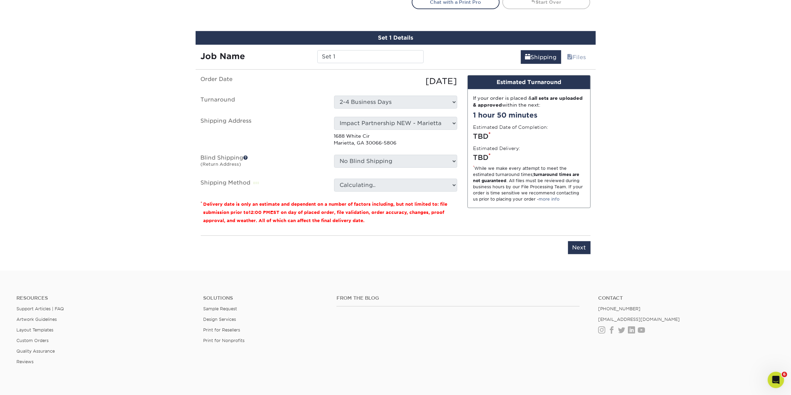
scroll to position [401, 0]
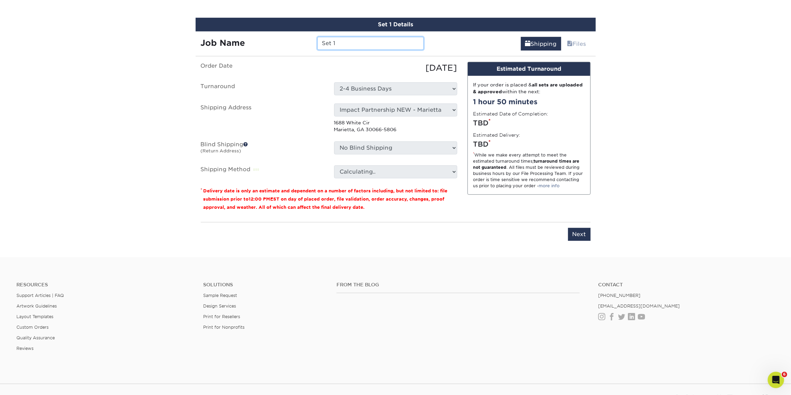
click at [339, 41] on input "Set 1" at bounding box center [370, 43] width 106 height 13
type input "w"
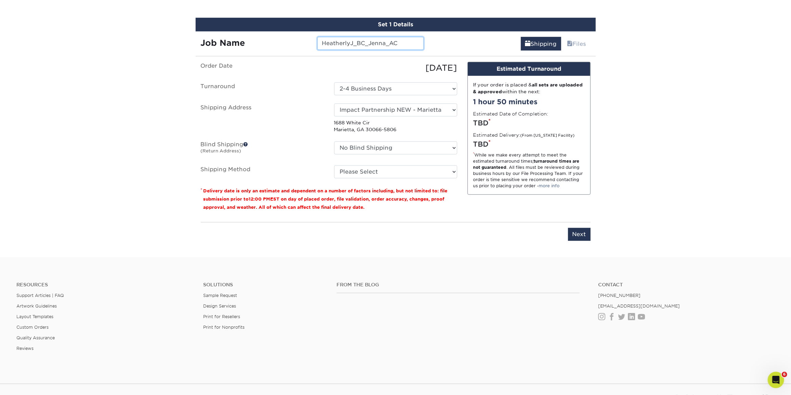
type input "HeatherlyJ_BC_Jenna_AC"
click at [421, 110] on select "Select One Andrew Hansen - Palm Spring, Suite 3 John McNamara - 7350 W. College…" at bounding box center [395, 110] width 123 height 13
select select "262197"
click at [374, 171] on select "Please Select Ground Shipping (+$8.96) 3 Day Shipping Service (+$15.34) 2 Day A…" at bounding box center [395, 171] width 123 height 13
select select "03"
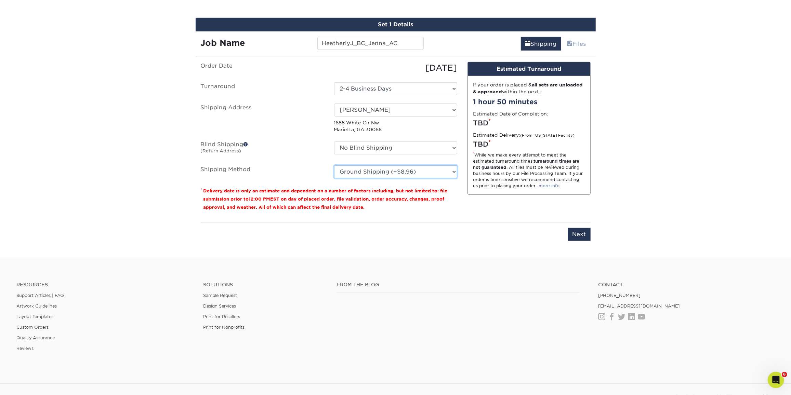
click at [334, 165] on select "Please Select Ground Shipping (+$8.96) 3 Day Shipping Service (+$15.34) 2 Day A…" at bounding box center [395, 171] width 123 height 13
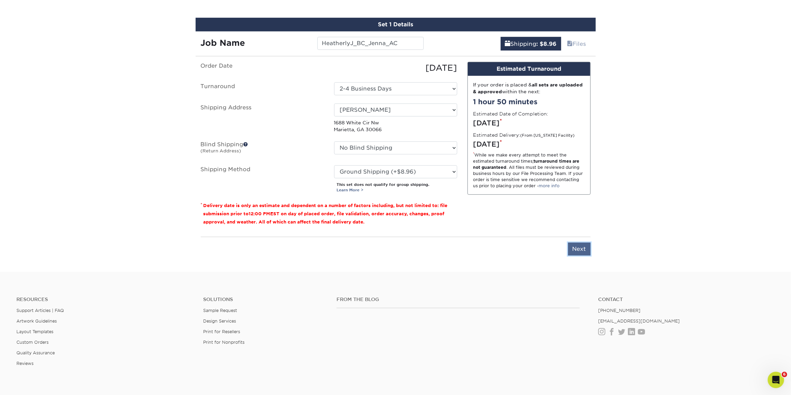
click at [579, 245] on input "Next" at bounding box center [579, 249] width 23 height 13
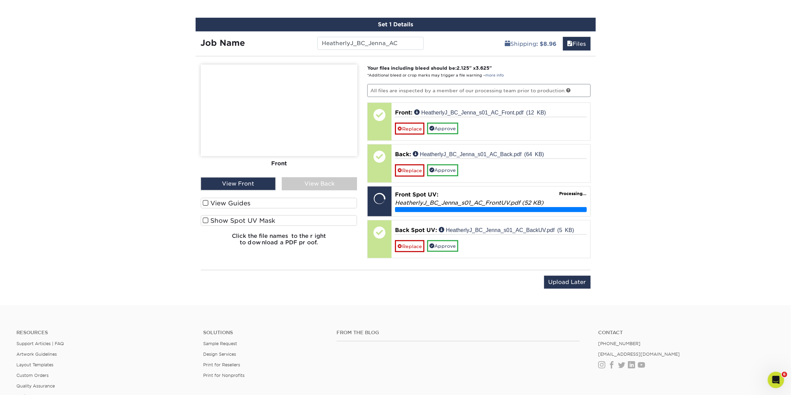
click at [299, 182] on div "View Back" at bounding box center [319, 183] width 75 height 13
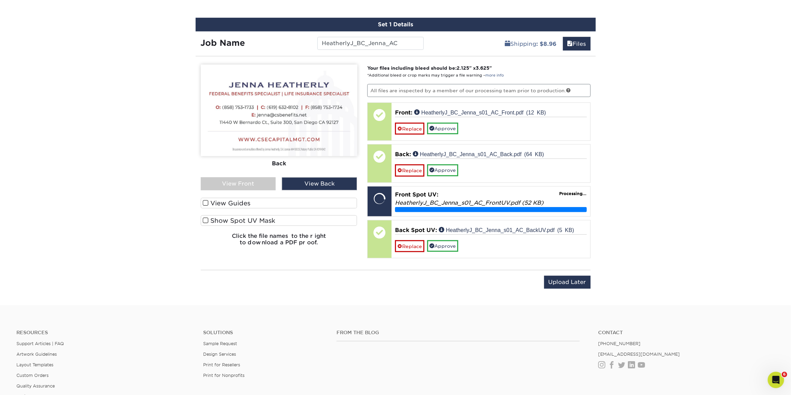
click at [261, 181] on div "View Front" at bounding box center [238, 183] width 75 height 13
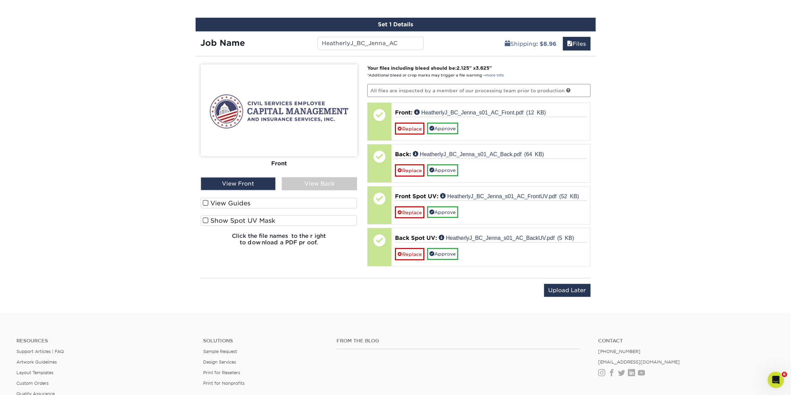
click at [293, 184] on div "View Back" at bounding box center [319, 183] width 75 height 13
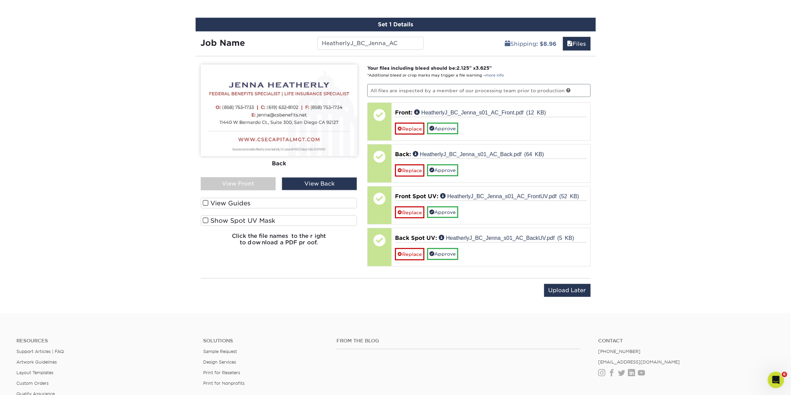
click at [253, 184] on div "View Front" at bounding box center [238, 183] width 75 height 13
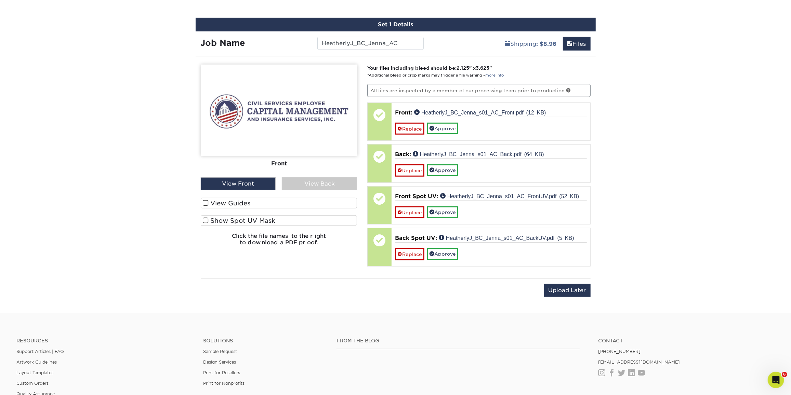
click at [251, 218] on label "Show Spot UV Mask" at bounding box center [279, 220] width 157 height 11
click at [0, 0] on input "Show Spot UV Mask" at bounding box center [0, 0] width 0 height 0
click at [251, 218] on label "Show Spot UV Mask" at bounding box center [279, 220] width 157 height 11
click at [0, 0] on input "Show Spot UV Mask" at bounding box center [0, 0] width 0 height 0
click at [251, 218] on label "Show Spot UV Mask" at bounding box center [279, 220] width 157 height 11
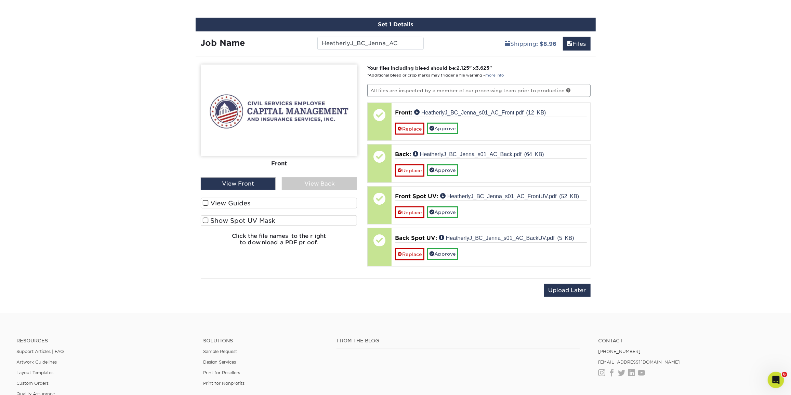
click at [0, 0] on input "Show Spot UV Mask" at bounding box center [0, 0] width 0 height 0
click at [243, 218] on label "Show Spot UV Mask" at bounding box center [279, 220] width 157 height 11
click at [0, 0] on input "Show Spot UV Mask" at bounding box center [0, 0] width 0 height 0
drag, startPoint x: 323, startPoint y: 182, endPoint x: 319, endPoint y: 189, distance: 7.7
click at [323, 183] on div "View Back" at bounding box center [319, 183] width 75 height 13
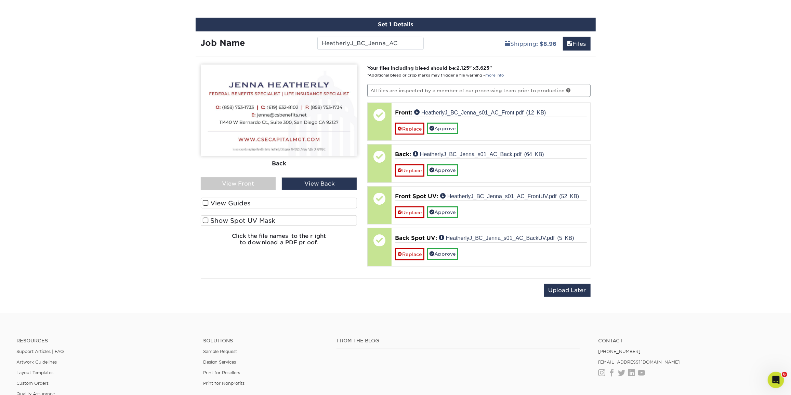
click at [301, 216] on label "Show Spot UV Mask" at bounding box center [279, 220] width 157 height 11
click at [0, 0] on input "Show Spot UV Mask" at bounding box center [0, 0] width 0 height 0
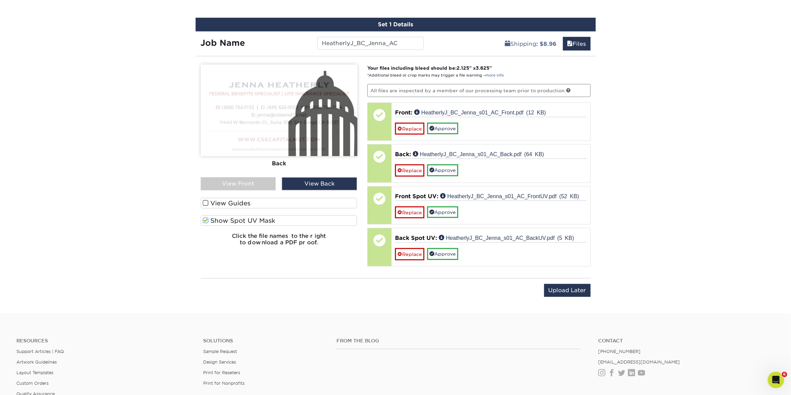
click at [301, 216] on label "Show Spot UV Mask" at bounding box center [279, 220] width 157 height 11
click at [0, 0] on input "Show Spot UV Mask" at bounding box center [0, 0] width 0 height 0
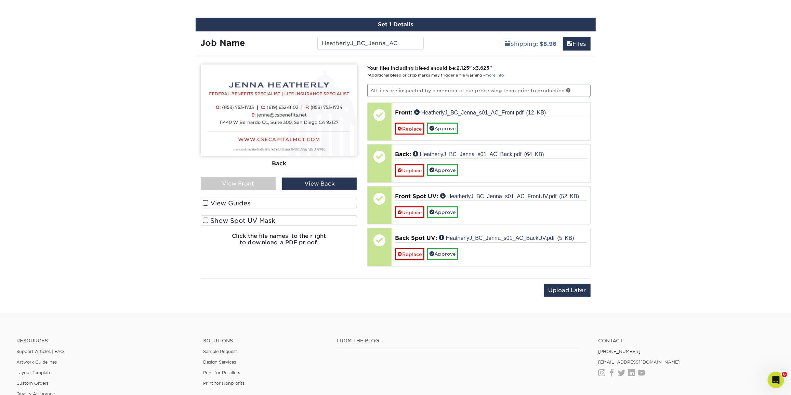
click at [301, 216] on label "Show Spot UV Mask" at bounding box center [279, 220] width 157 height 11
click at [0, 0] on input "Show Spot UV Mask" at bounding box center [0, 0] width 0 height 0
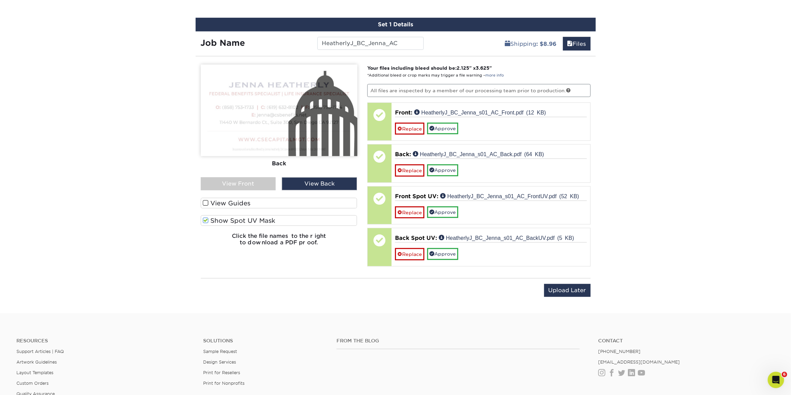
click at [301, 216] on label "Show Spot UV Mask" at bounding box center [279, 220] width 157 height 11
click at [0, 0] on input "Show Spot UV Mask" at bounding box center [0, 0] width 0 height 0
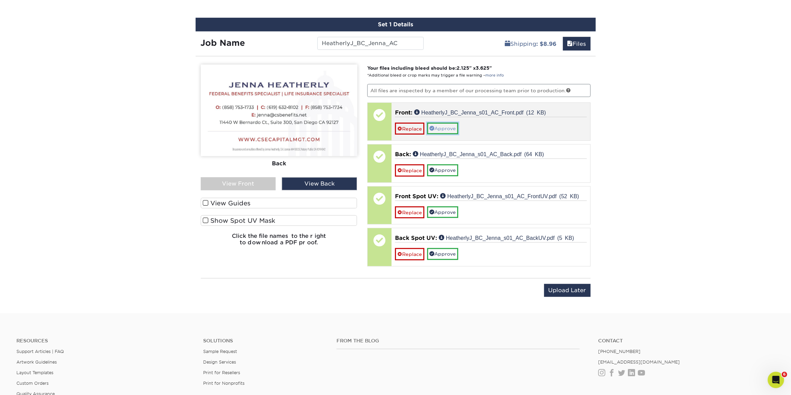
click at [447, 130] on link "Approve" at bounding box center [442, 129] width 31 height 12
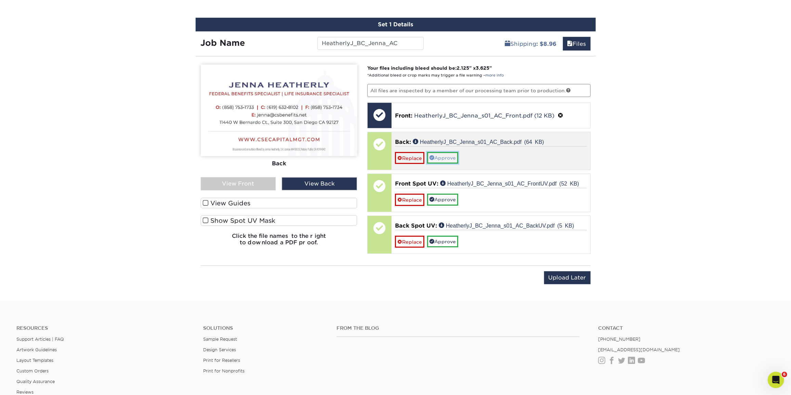
click at [449, 156] on link "Approve" at bounding box center [442, 158] width 31 height 12
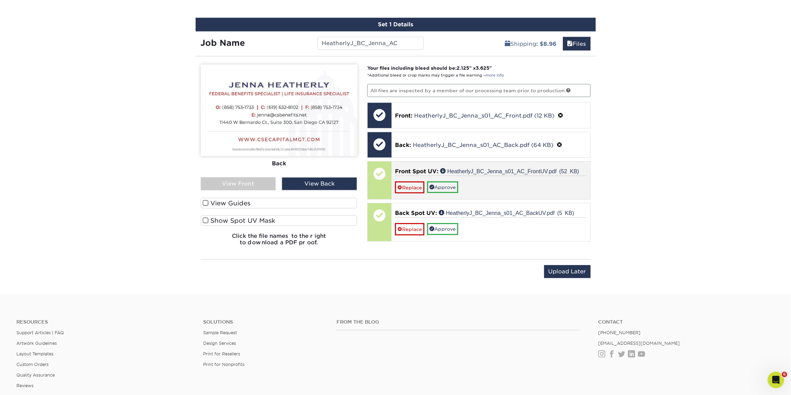
drag, startPoint x: 437, startPoint y: 177, endPoint x: 425, endPoint y: 187, distance: 14.8
click at [435, 181] on div "Replace Approve" at bounding box center [491, 185] width 192 height 18
click at [436, 183] on link "Approve" at bounding box center [442, 188] width 31 height 12
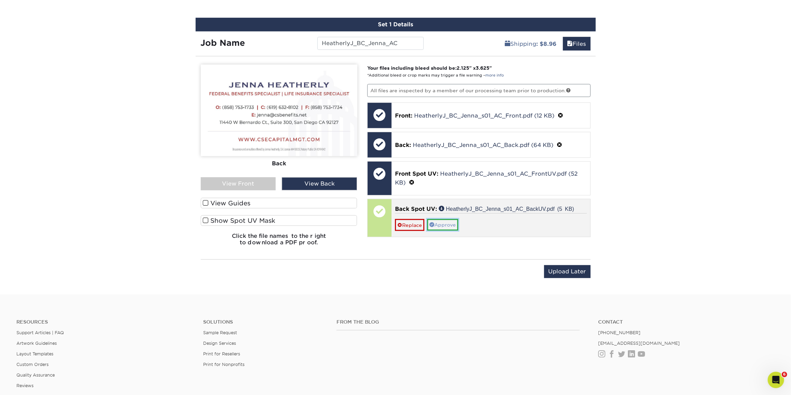
click at [442, 220] on link "Approve" at bounding box center [442, 225] width 31 height 12
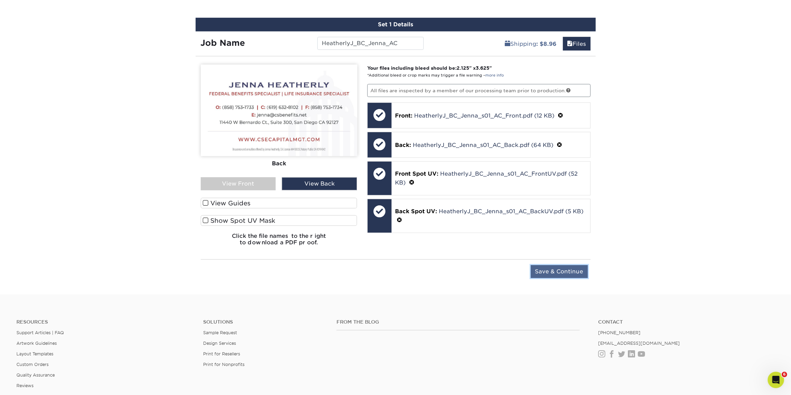
click at [548, 272] on input "Save & Continue" at bounding box center [559, 271] width 57 height 13
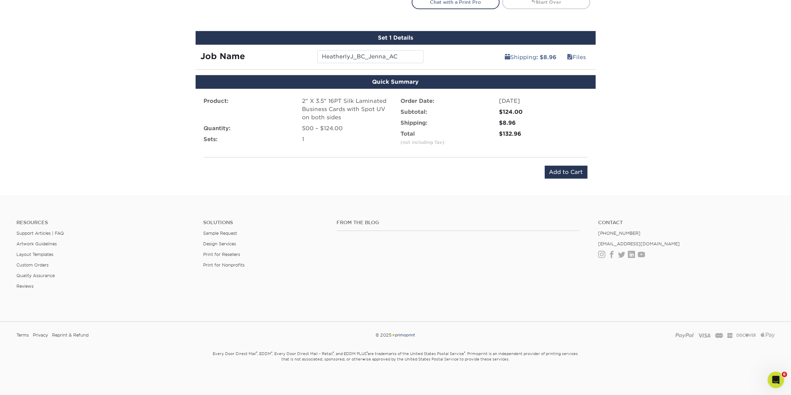
scroll to position [385, 0]
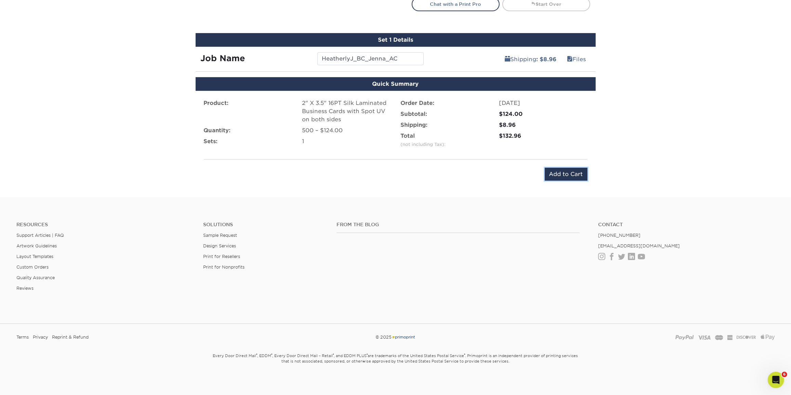
click at [559, 173] on input "Add to Cart" at bounding box center [566, 174] width 43 height 13
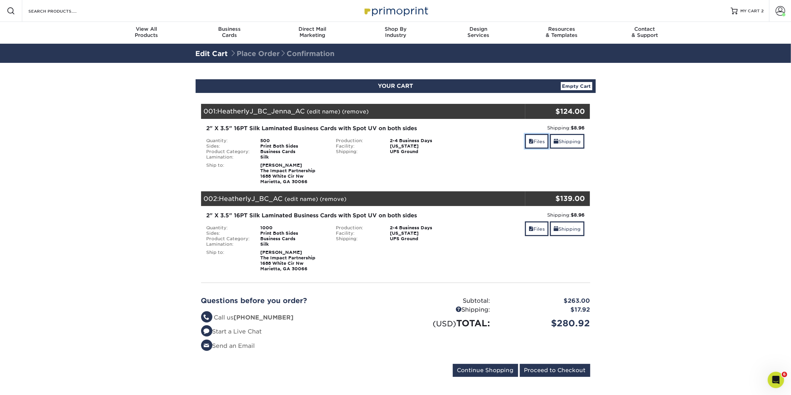
drag, startPoint x: 529, startPoint y: 146, endPoint x: 523, endPoint y: 189, distance: 43.2
click at [529, 146] on link "Files" at bounding box center [537, 141] width 24 height 15
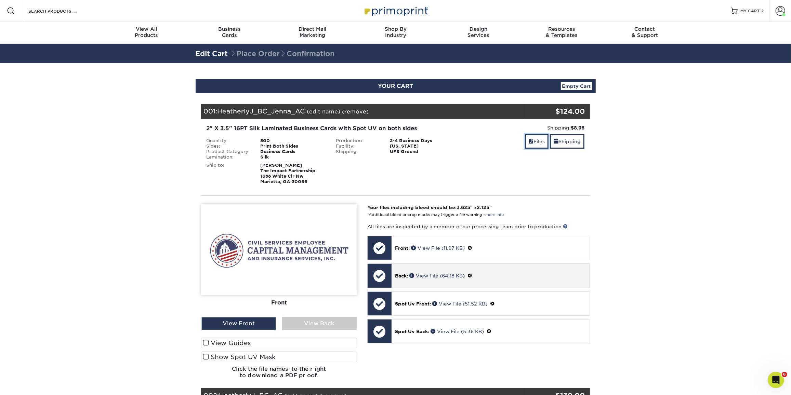
scroll to position [124, 0]
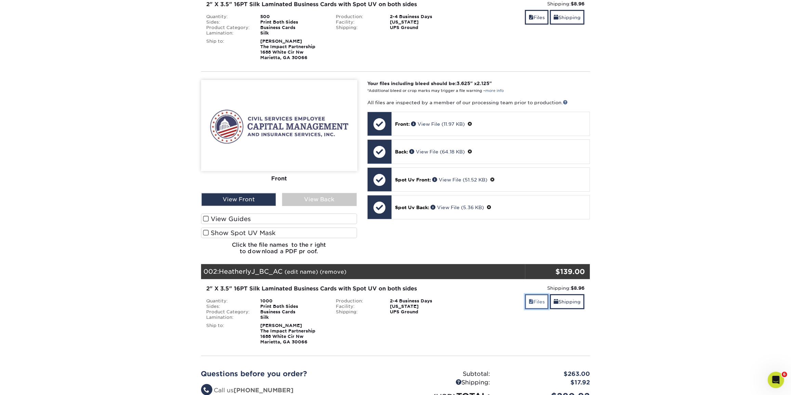
click at [537, 304] on link "Files" at bounding box center [537, 301] width 24 height 15
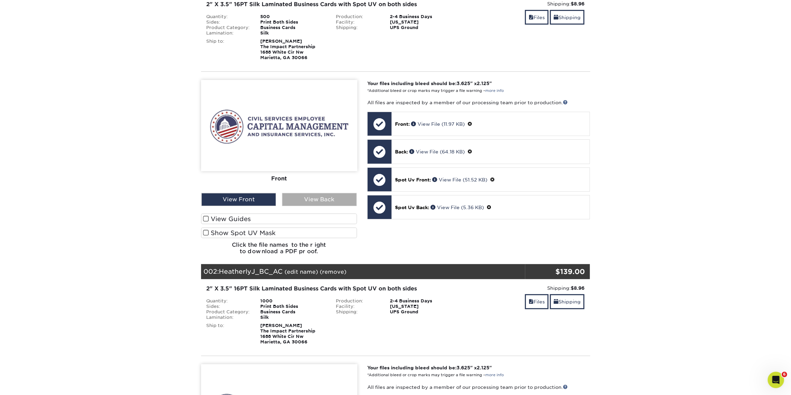
click at [320, 199] on div "View Back" at bounding box center [319, 199] width 75 height 13
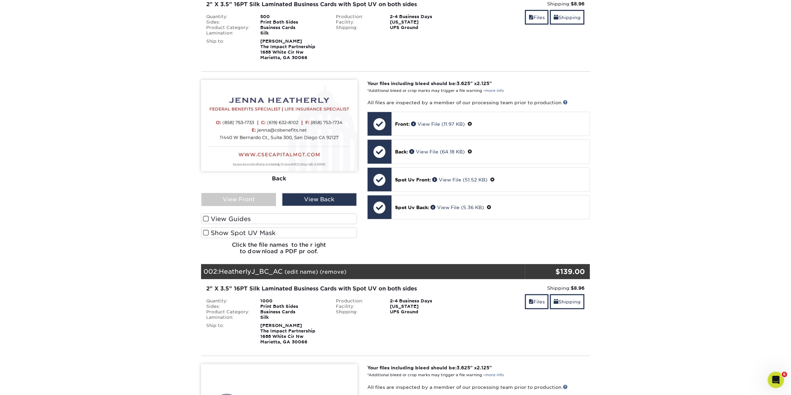
click at [303, 232] on label "Show Spot UV Mask" at bounding box center [279, 233] width 156 height 11
click at [0, 0] on input "Show Spot UV Mask" at bounding box center [0, 0] width 0 height 0
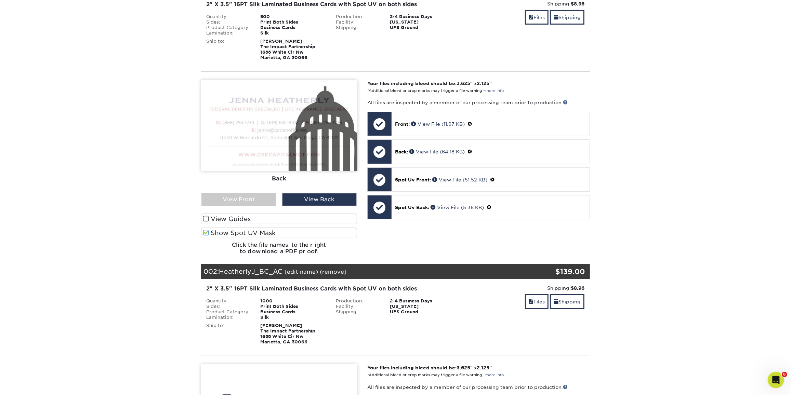
click at [303, 232] on label "Show Spot UV Mask" at bounding box center [279, 233] width 156 height 11
click at [0, 0] on input "Show Spot UV Mask" at bounding box center [0, 0] width 0 height 0
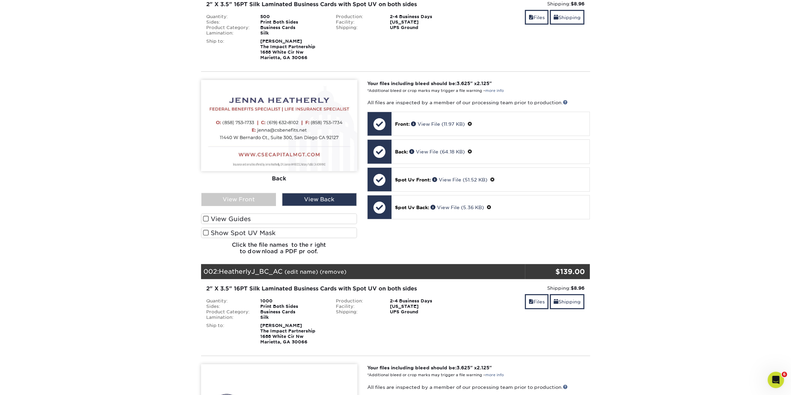
click at [301, 235] on label "Show Spot UV Mask" at bounding box center [279, 233] width 156 height 11
click at [0, 0] on input "Show Spot UV Mask" at bounding box center [0, 0] width 0 height 0
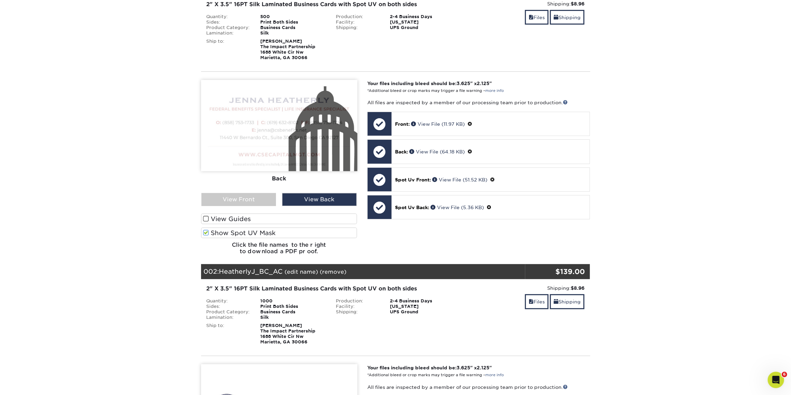
click at [301, 235] on label "Show Spot UV Mask" at bounding box center [279, 233] width 156 height 11
click at [0, 0] on input "Show Spot UV Mask" at bounding box center [0, 0] width 0 height 0
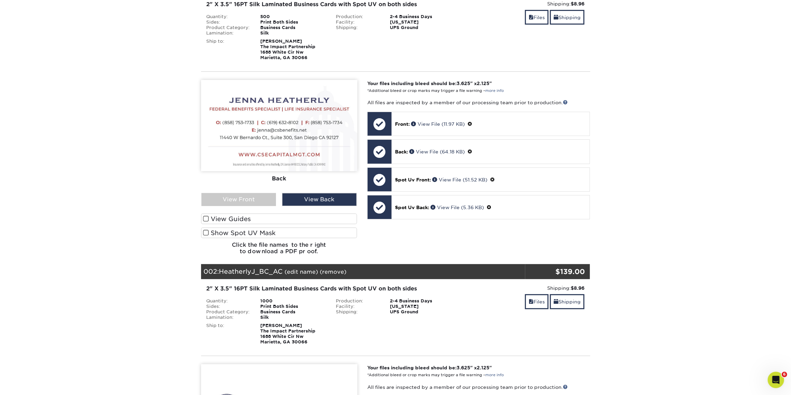
click at [301, 235] on label "Show Spot UV Mask" at bounding box center [279, 233] width 156 height 11
click at [0, 0] on input "Show Spot UV Mask" at bounding box center [0, 0] width 0 height 0
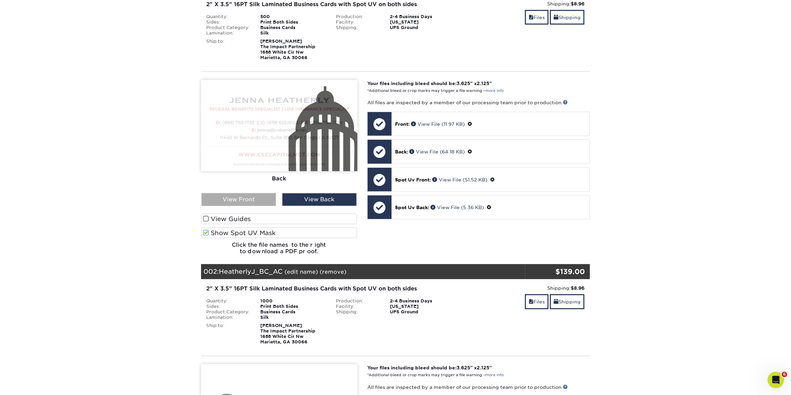
drag, startPoint x: 300, startPoint y: 234, endPoint x: 265, endPoint y: 203, distance: 46.3
click at [300, 233] on label "Show Spot UV Mask" at bounding box center [279, 233] width 156 height 11
click at [0, 0] on input "Show Spot UV Mask" at bounding box center [0, 0] width 0 height 0
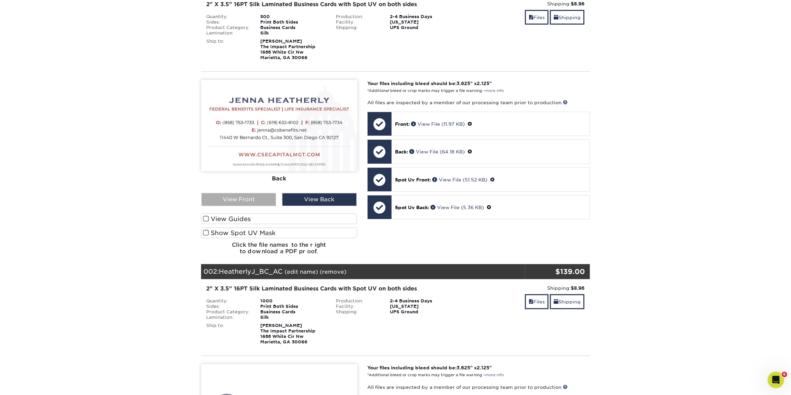
click at [260, 200] on div "View Front" at bounding box center [238, 199] width 75 height 13
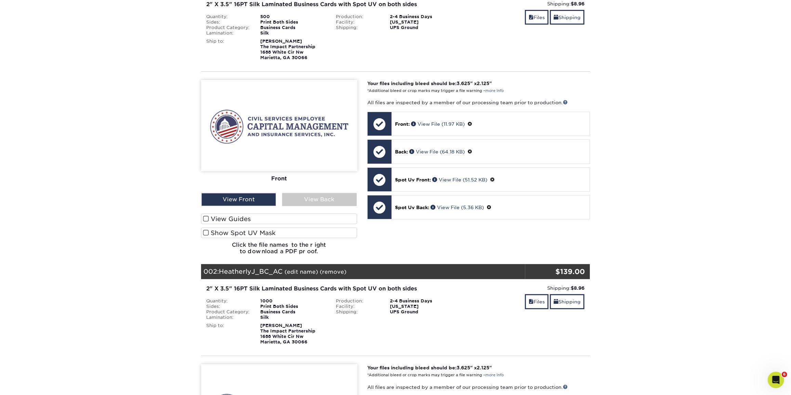
click at [260, 234] on label "Show Spot UV Mask" at bounding box center [279, 233] width 156 height 11
click at [0, 0] on input "Show Spot UV Mask" at bounding box center [0, 0] width 0 height 0
click at [260, 234] on label "Show Spot UV Mask" at bounding box center [279, 233] width 156 height 11
click at [0, 0] on input "Show Spot UV Mask" at bounding box center [0, 0] width 0 height 0
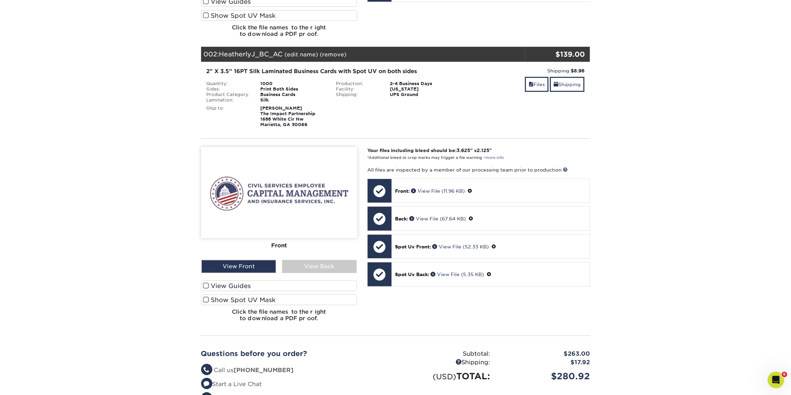
click at [265, 297] on label "Show Spot UV Mask" at bounding box center [279, 300] width 156 height 11
click at [0, 0] on input "Show Spot UV Mask" at bounding box center [0, 0] width 0 height 0
click at [265, 297] on label "Show Spot UV Mask" at bounding box center [279, 300] width 156 height 11
click at [0, 0] on input "Show Spot UV Mask" at bounding box center [0, 0] width 0 height 0
click at [265, 297] on label "Show Spot UV Mask" at bounding box center [279, 300] width 156 height 11
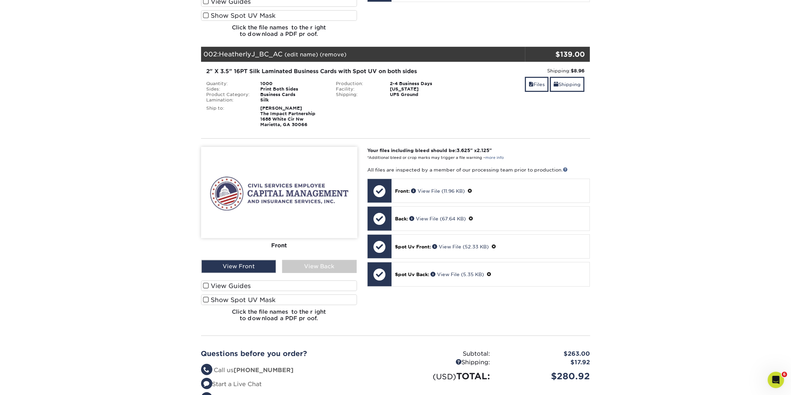
click at [0, 0] on input "Show Spot UV Mask" at bounding box center [0, 0] width 0 height 0
click at [310, 267] on div "View Back" at bounding box center [319, 266] width 75 height 13
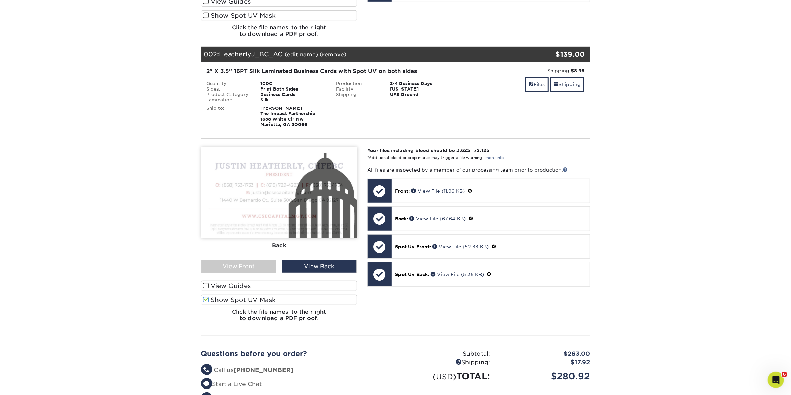
click at [288, 302] on label "Show Spot UV Mask" at bounding box center [279, 300] width 156 height 11
click at [0, 0] on input "Show Spot UV Mask" at bounding box center [0, 0] width 0 height 0
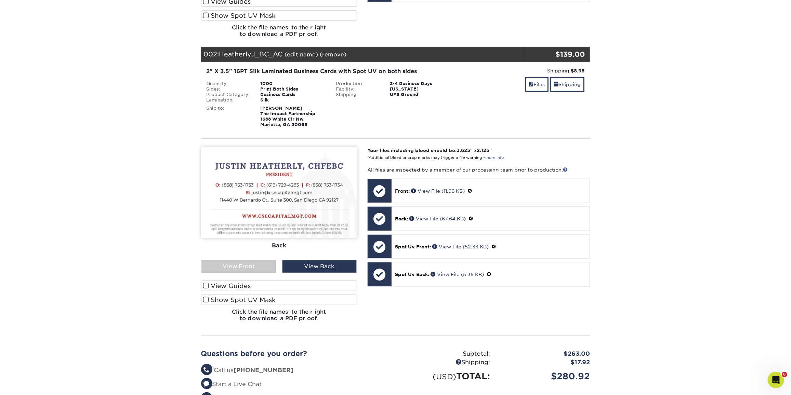
click at [288, 302] on label "Show Spot UV Mask" at bounding box center [279, 300] width 156 height 11
click at [0, 0] on input "Show Spot UV Mask" at bounding box center [0, 0] width 0 height 0
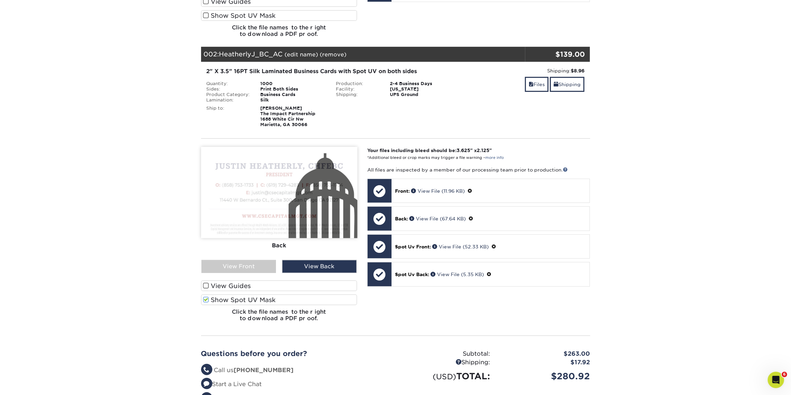
click at [288, 302] on label "Show Spot UV Mask" at bounding box center [279, 300] width 156 height 11
click at [0, 0] on input "Show Spot UV Mask" at bounding box center [0, 0] width 0 height 0
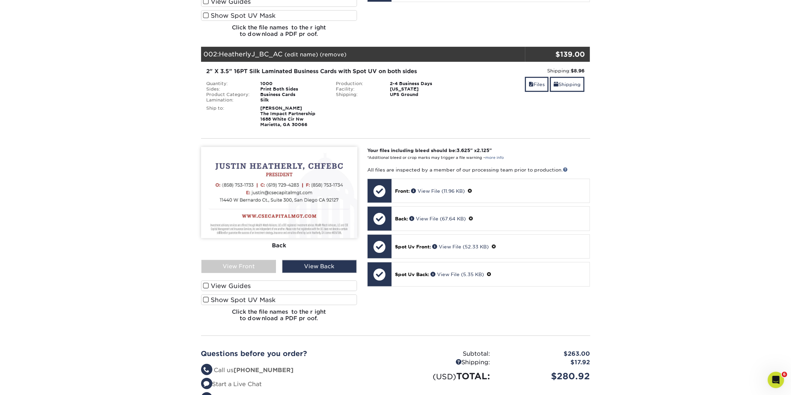
click at [288, 302] on label "Show Spot UV Mask" at bounding box center [279, 300] width 156 height 11
click at [0, 0] on input "Show Spot UV Mask" at bounding box center [0, 0] width 0 height 0
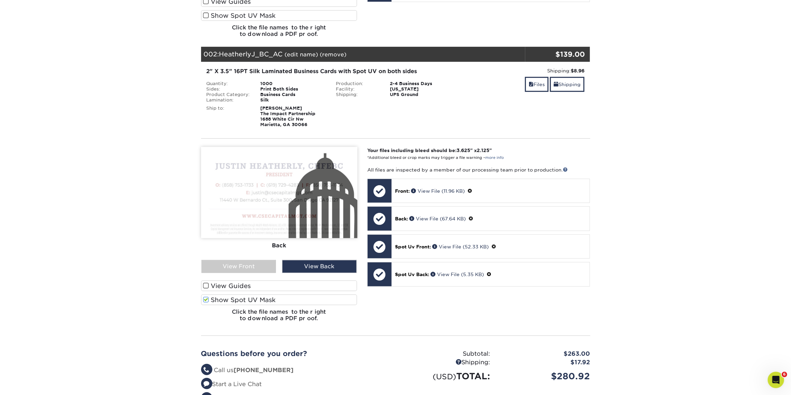
click at [623, 269] on section "YOUR CART Empty Cart Your Cart is Empty View Account Active Orders Order Histor…" at bounding box center [395, 87] width 791 height 733
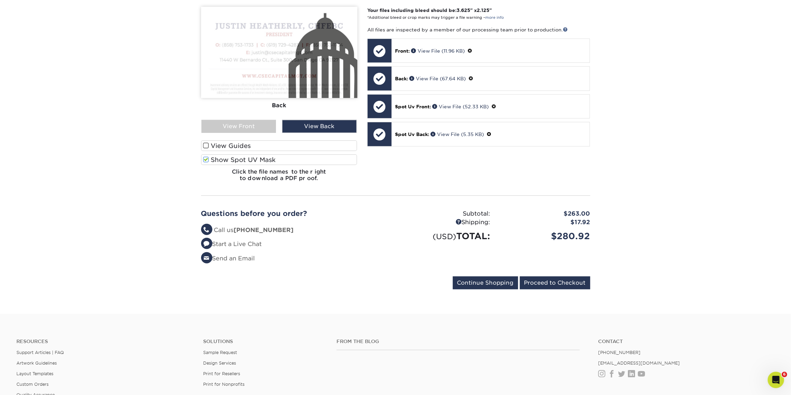
scroll to position [528, 0]
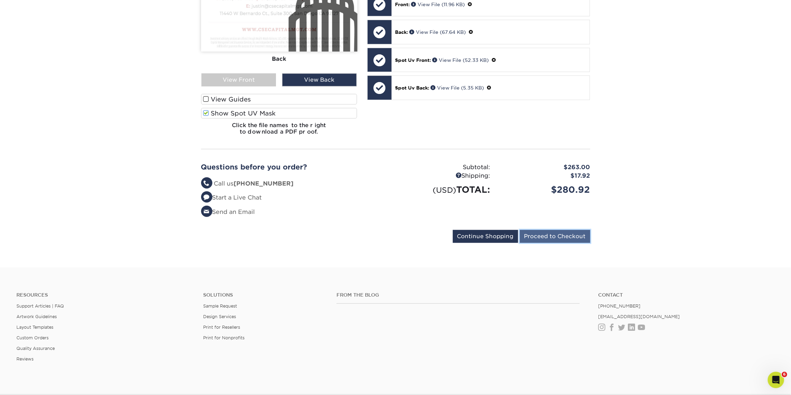
click at [568, 230] on input "Proceed to Checkout" at bounding box center [555, 236] width 70 height 13
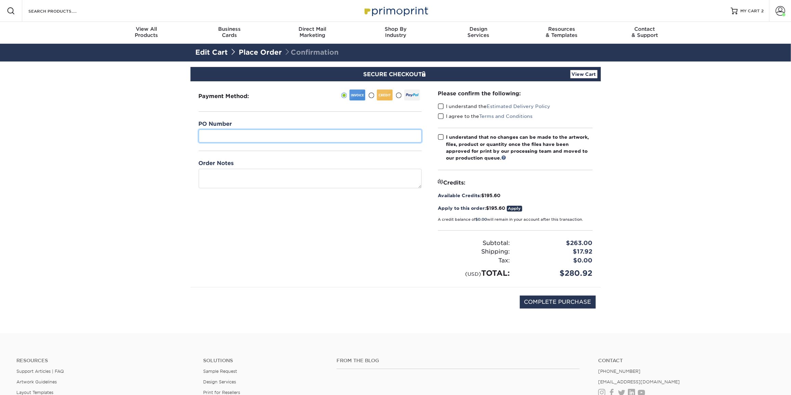
click at [265, 137] on input "text" at bounding box center [310, 136] width 223 height 13
type input "HeatherlyJ_BC_AC"
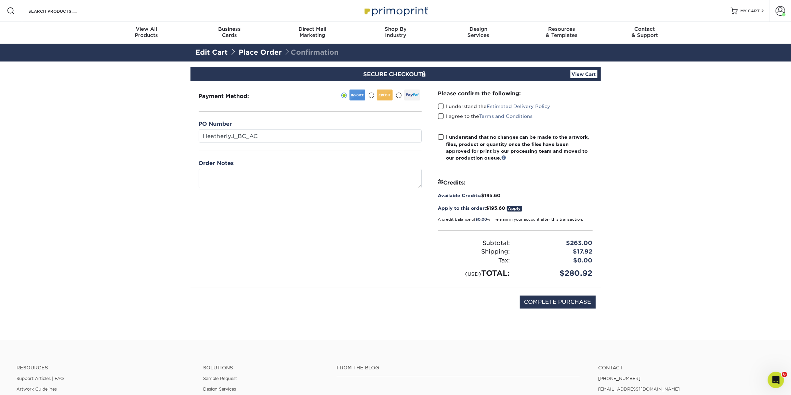
drag, startPoint x: 444, startPoint y: 102, endPoint x: 441, endPoint y: 108, distance: 6.4
click at [444, 103] on div "Please confirm the following: I understand the Estimated Delivery Policy I agre…" at bounding box center [515, 184] width 155 height 189
click at [441, 108] on span at bounding box center [441, 106] width 6 height 6
click at [0, 0] on input "I understand the Estimated Delivery Policy" at bounding box center [0, 0] width 0 height 0
drag, startPoint x: 441, startPoint y: 116, endPoint x: 441, endPoint y: 125, distance: 8.5
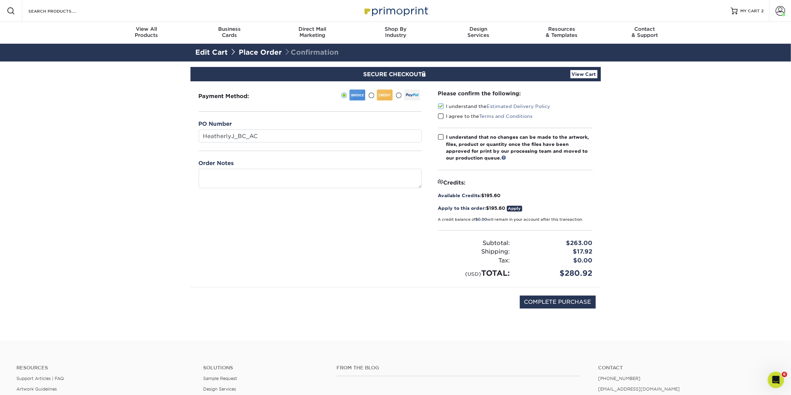
click at [441, 119] on div "I agree to the Terms and Conditions" at bounding box center [515, 118] width 155 height 10
click at [439, 118] on span at bounding box center [441, 116] width 6 height 6
click at [0, 0] on input "I agree to the Terms and Conditions" at bounding box center [0, 0] width 0 height 0
click at [440, 134] on div "Please confirm the following: I understand the Estimated Delivery Policy I agre…" at bounding box center [515, 184] width 155 height 189
click at [439, 138] on span at bounding box center [441, 137] width 6 height 6
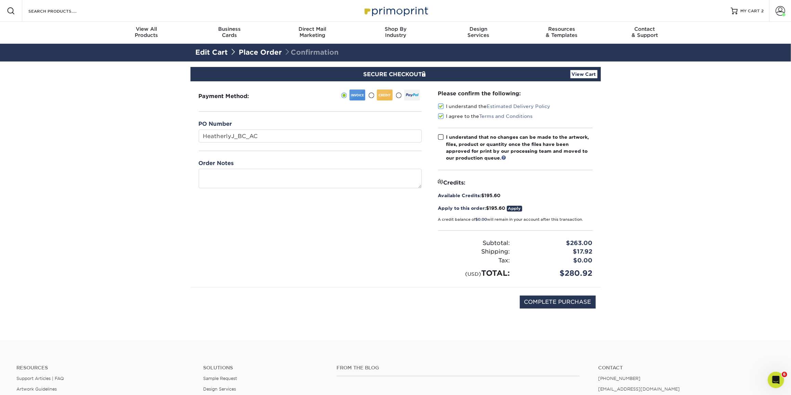
click at [0, 0] on input "I understand that no changes can be made to the artwork, files, product or quan…" at bounding box center [0, 0] width 0 height 0
click at [327, 284] on div "Payment Method:" at bounding box center [309, 184] width 239 height 206
click at [546, 299] on input "COMPLETE PURCHASE" at bounding box center [558, 302] width 76 height 13
type input "PROCESSING, PLEASE WAIT..."
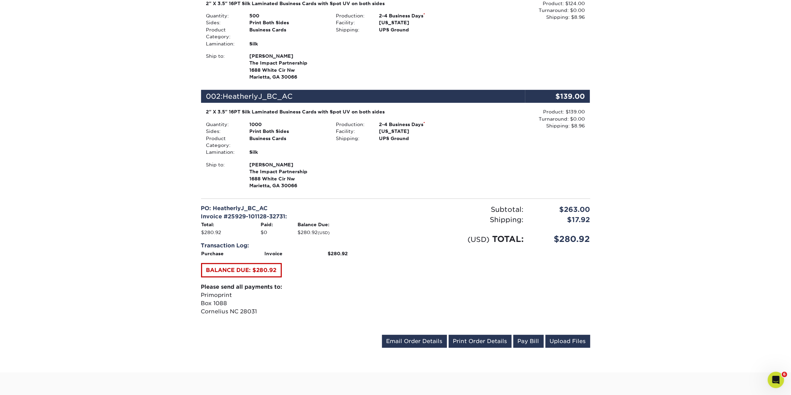
scroll to position [249, 0]
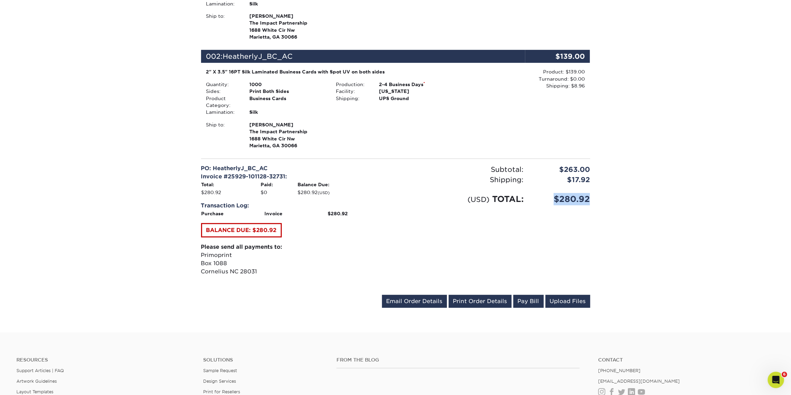
drag, startPoint x: 587, startPoint y: 204, endPoint x: 608, endPoint y: 208, distance: 21.3
